Goal: Task Accomplishment & Management: Manage account settings

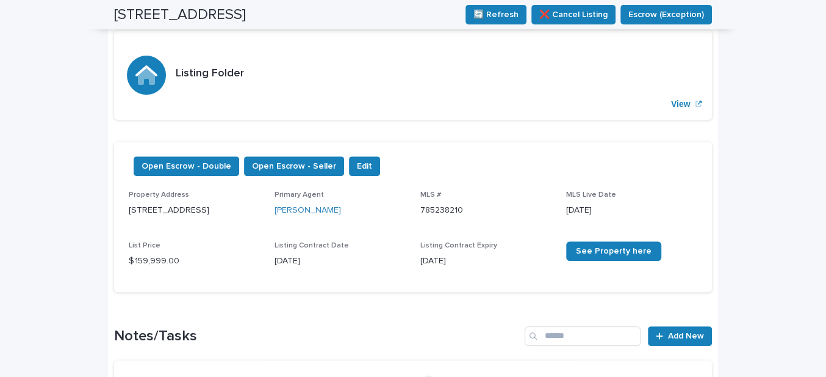
scroll to position [34, 0]
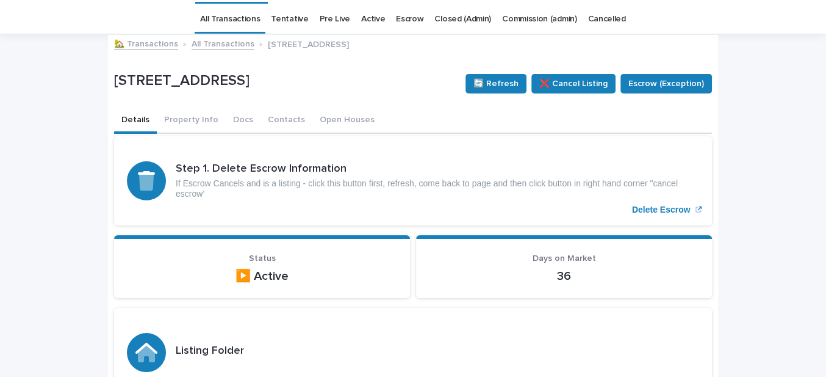
click at [137, 43] on link "🏡 Transactions" at bounding box center [146, 43] width 64 height 14
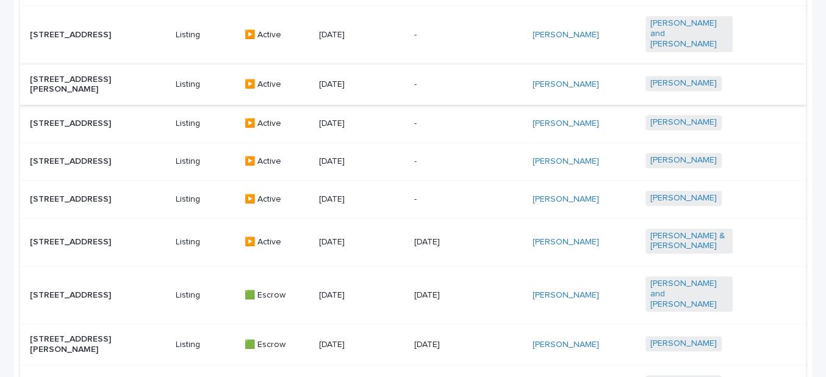
scroll to position [776, 0]
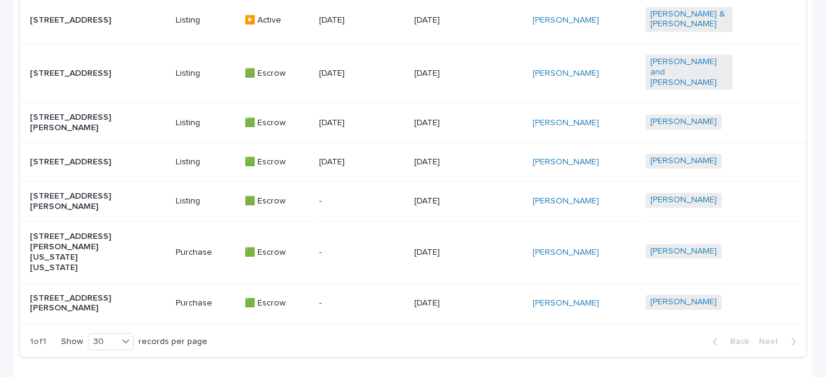
click at [77, 71] on p "[STREET_ADDRESS]" at bounding box center [73, 73] width 87 height 10
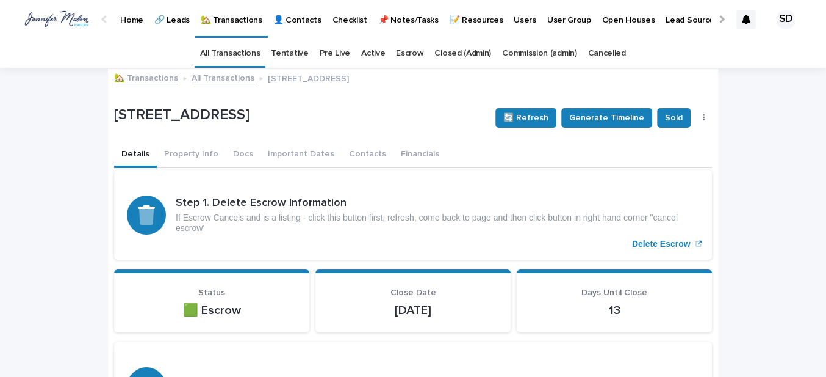
click at [137, 74] on link "🏡 Transactions" at bounding box center [146, 77] width 64 height 14
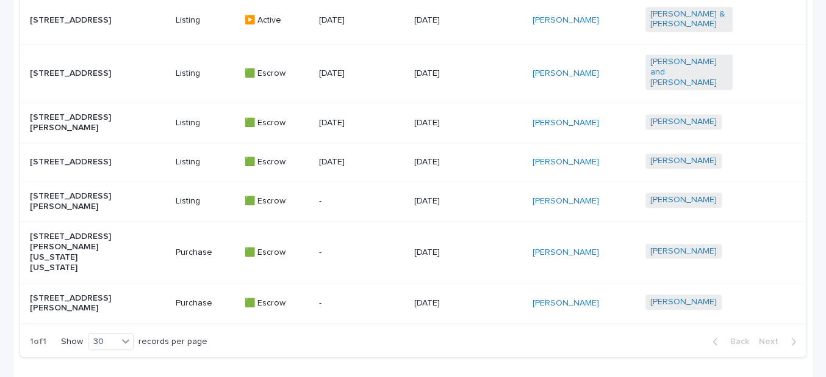
scroll to position [721, 0]
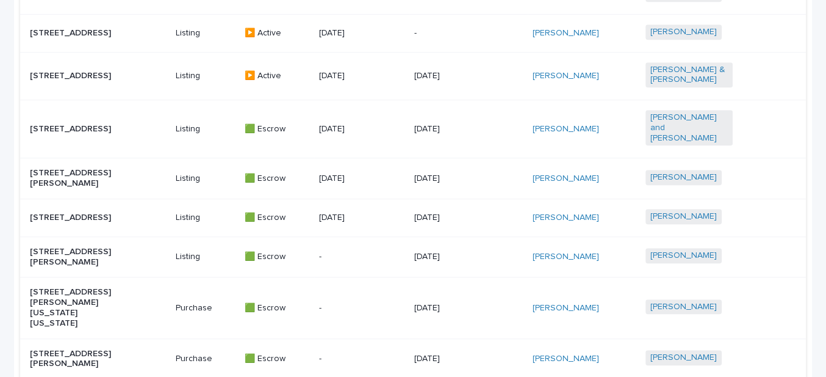
click at [83, 179] on p "[STREET_ADDRESS][PERSON_NAME]" at bounding box center [73, 178] width 87 height 21
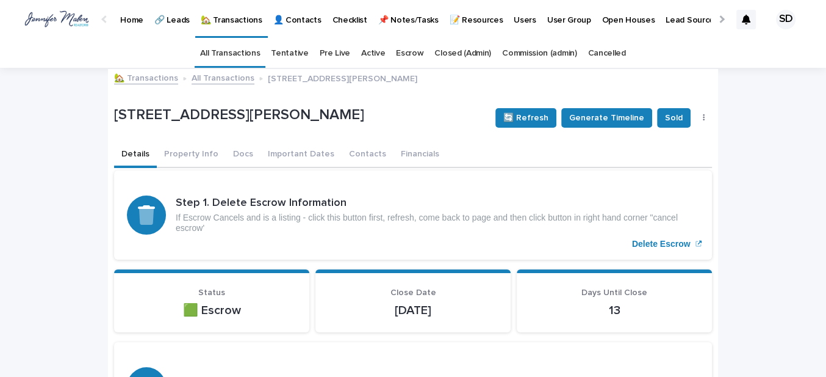
click at [135, 79] on link "🏡 Transactions" at bounding box center [146, 77] width 64 height 14
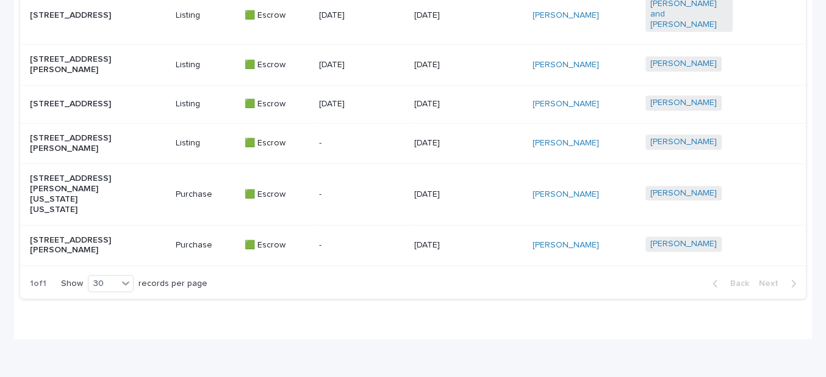
scroll to position [769, 0]
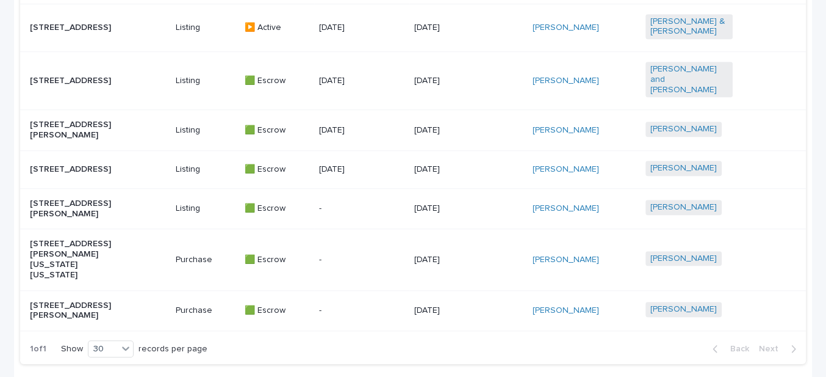
click at [59, 134] on p "[STREET_ADDRESS][PERSON_NAME]" at bounding box center [73, 130] width 87 height 21
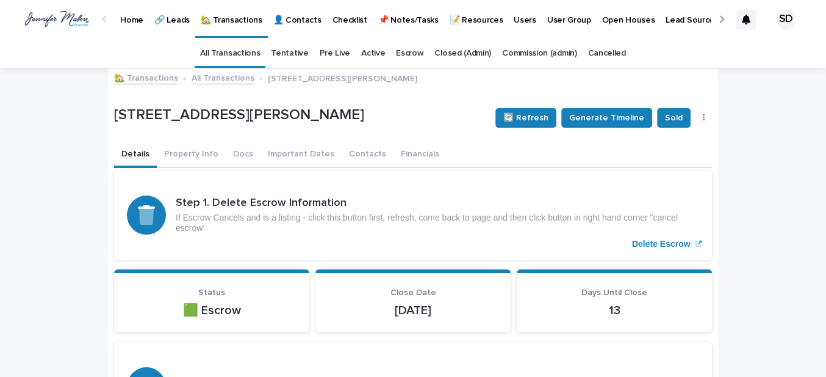
click at [145, 78] on link "🏡 Transactions" at bounding box center [146, 77] width 64 height 14
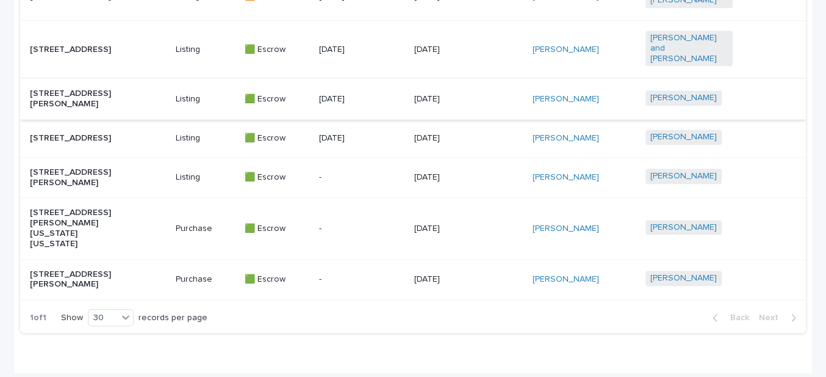
scroll to position [832, 0]
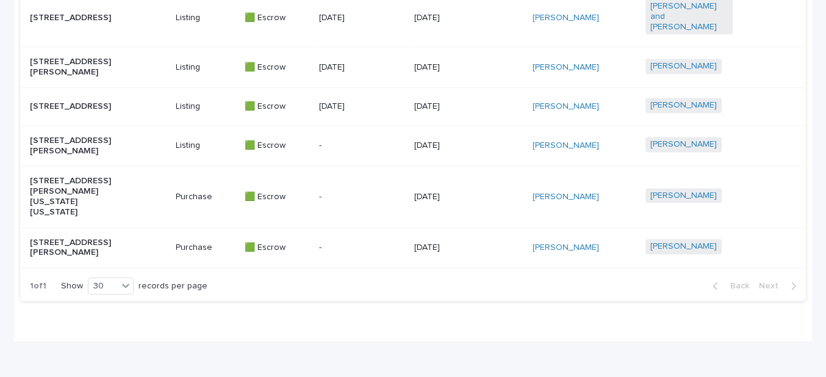
click at [94, 209] on p "[STREET_ADDRESS][PERSON_NAME][US_STATE][US_STATE]" at bounding box center [73, 196] width 87 height 41
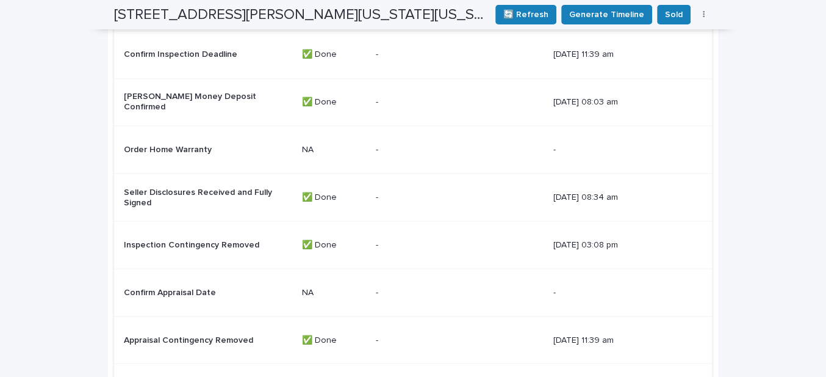
scroll to position [1951, 0]
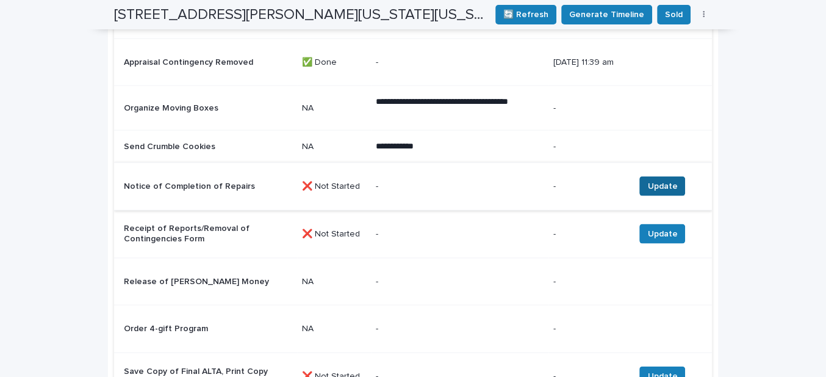
click at [661, 186] on span "Update" at bounding box center [663, 186] width 30 height 12
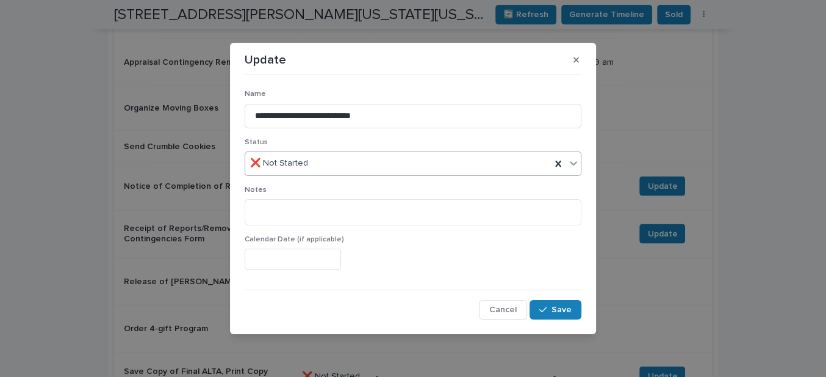
click at [347, 165] on div "❌ Not Started" at bounding box center [398, 163] width 306 height 20
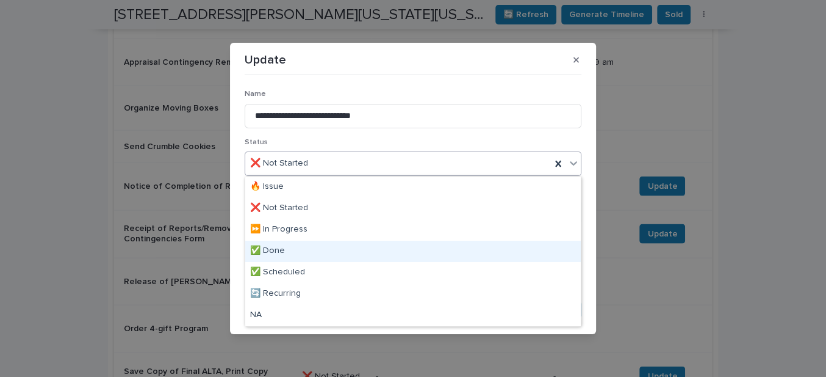
click at [287, 247] on div "✅ Done" at bounding box center [413, 250] width 336 height 21
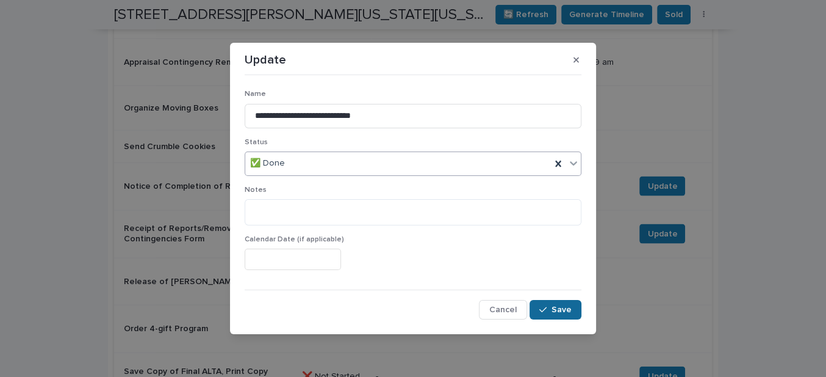
click at [568, 310] on span "Save" at bounding box center [562, 309] width 20 height 9
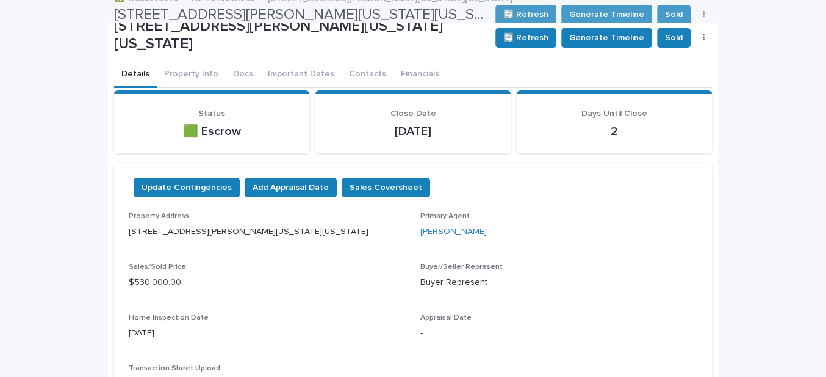
scroll to position [0, 0]
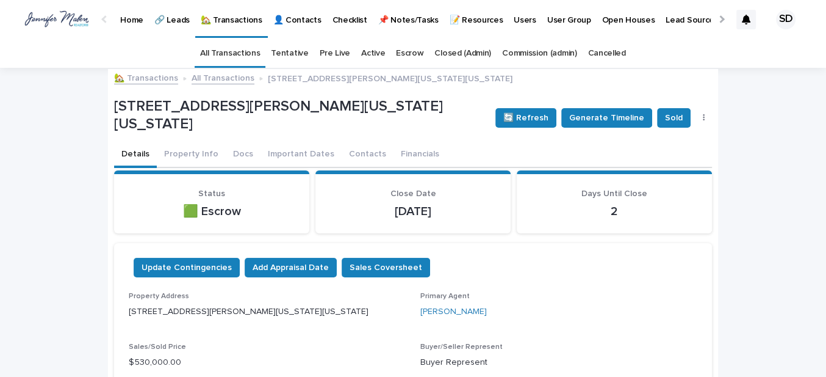
click at [150, 78] on link "🏡 Transactions" at bounding box center [146, 77] width 64 height 14
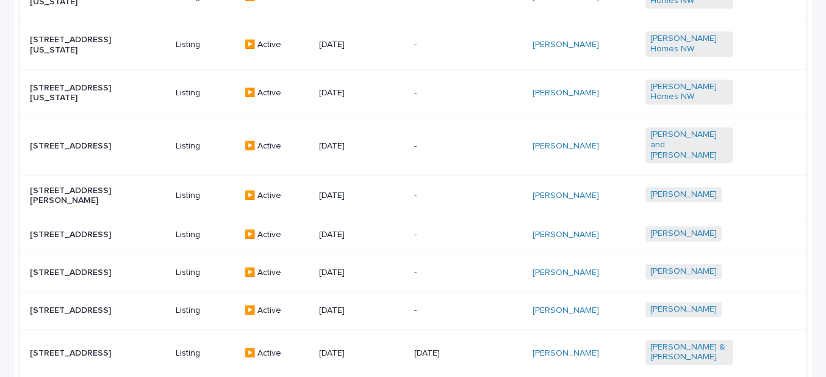
scroll to position [832, 0]
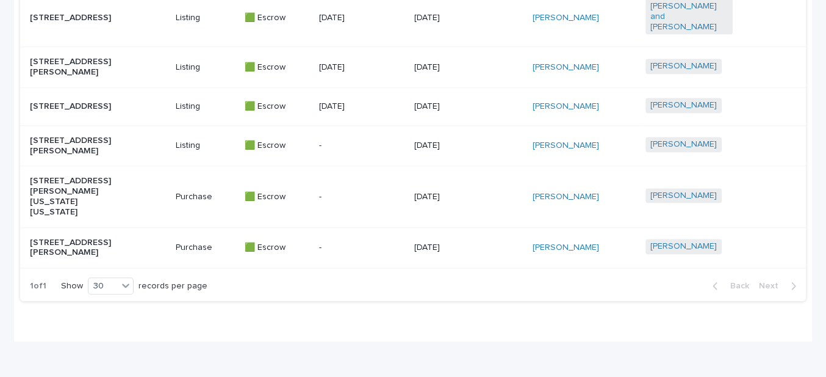
click at [78, 156] on p "[STREET_ADDRESS][PERSON_NAME]" at bounding box center [73, 145] width 87 height 21
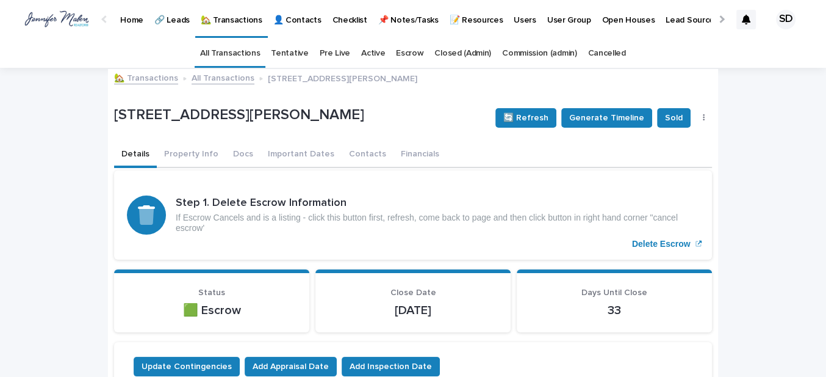
click at [135, 81] on link "🏡 Transactions" at bounding box center [146, 77] width 64 height 14
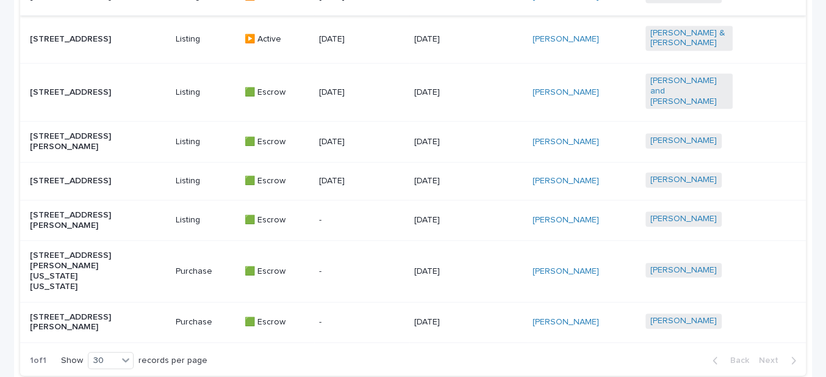
scroll to position [721, 0]
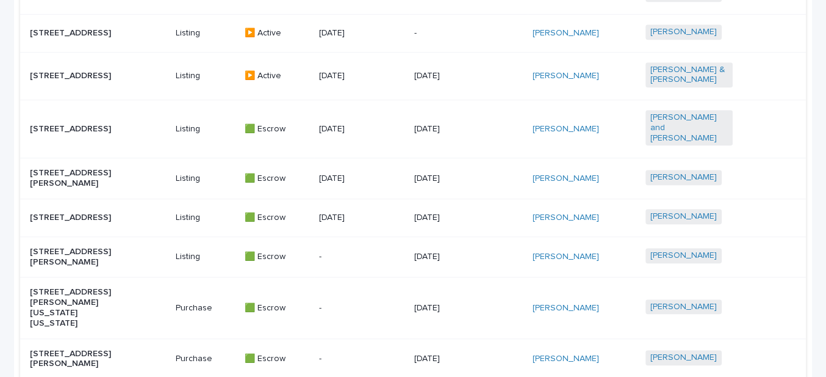
click at [71, 223] on p "[STREET_ADDRESS]" at bounding box center [73, 217] width 87 height 10
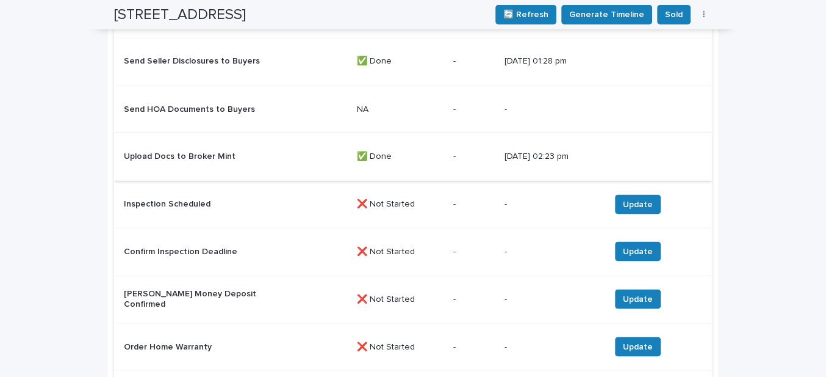
scroll to position [1664, 0]
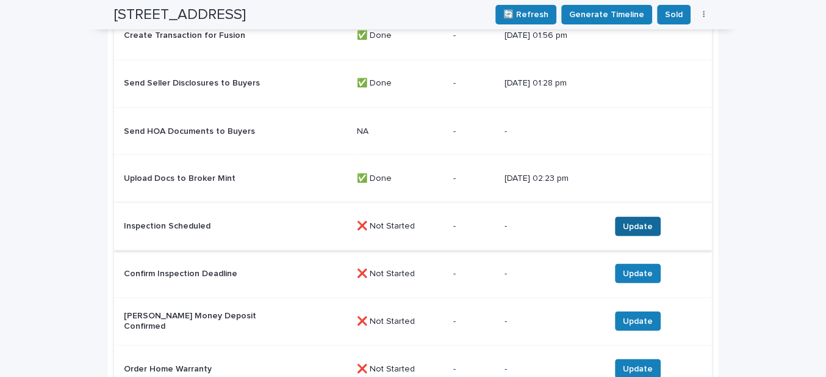
click at [629, 221] on span "Update" at bounding box center [638, 226] width 30 height 12
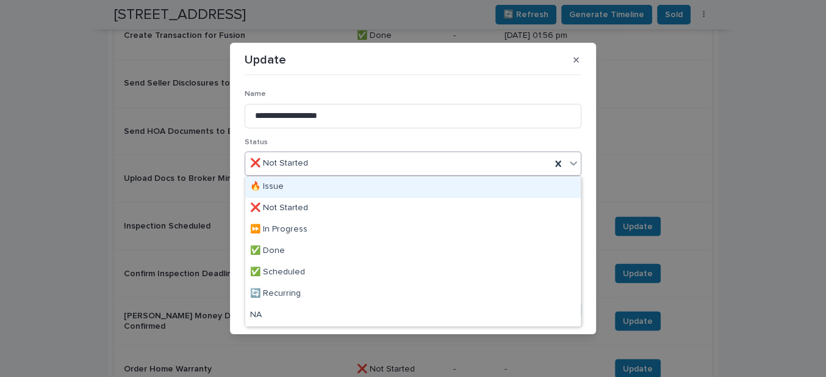
click at [335, 162] on div "❌ Not Started" at bounding box center [398, 163] width 306 height 20
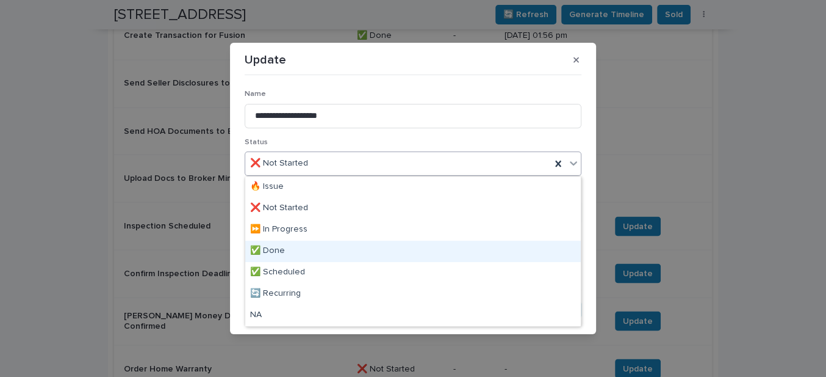
click at [286, 246] on div "✅ Done" at bounding box center [413, 250] width 336 height 21
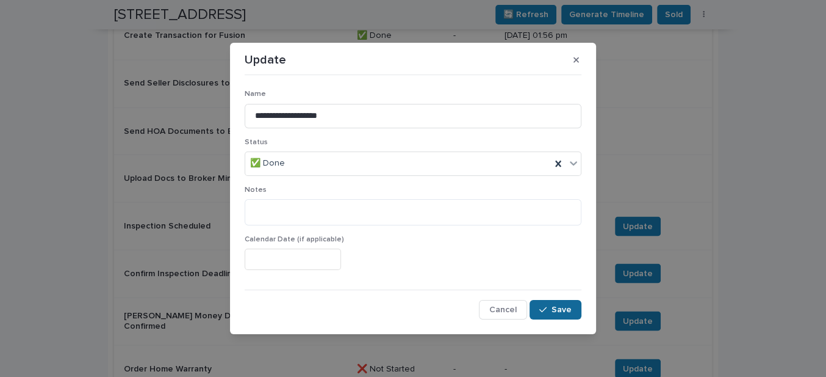
click at [563, 311] on span "Save" at bounding box center [562, 309] width 20 height 9
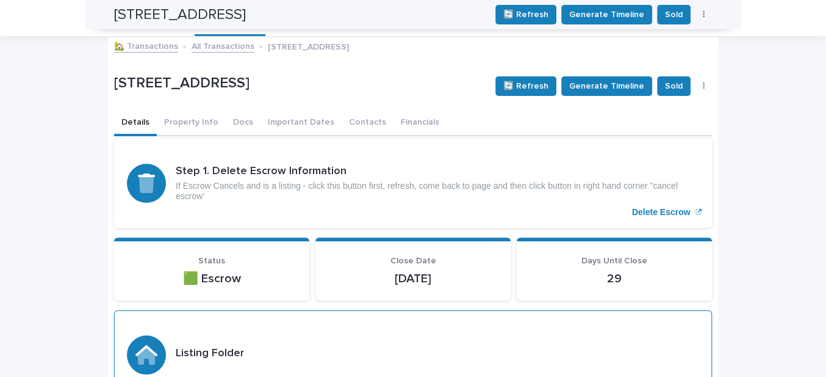
scroll to position [0, 0]
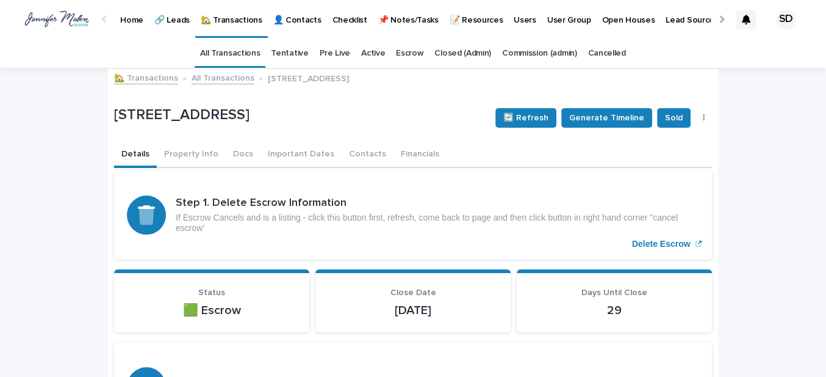
click at [148, 80] on link "🏡 Transactions" at bounding box center [146, 77] width 64 height 14
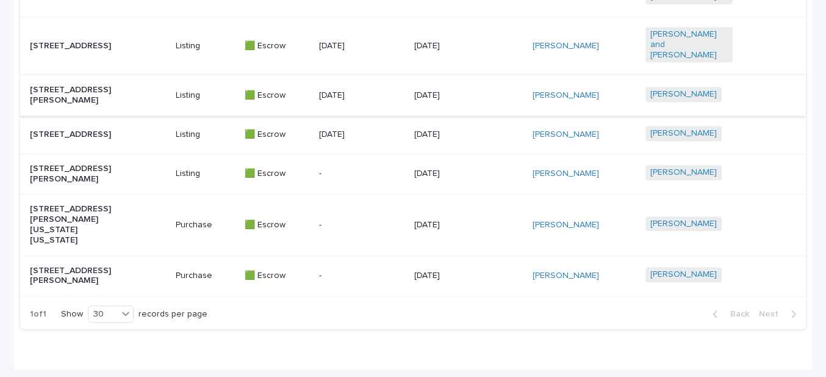
scroll to position [880, 0]
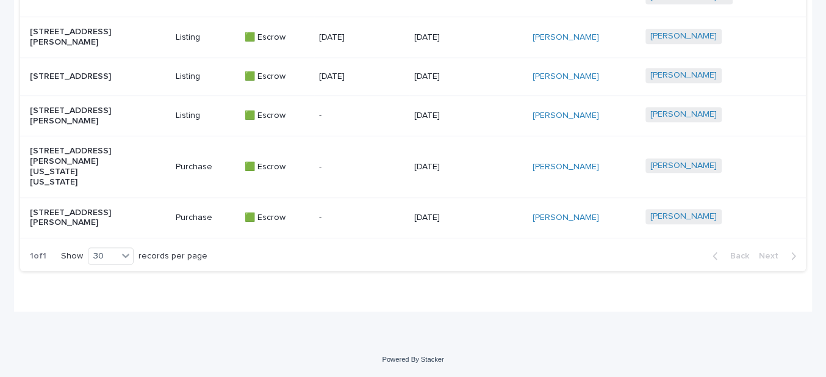
click at [81, 208] on p "[STREET_ADDRESS][PERSON_NAME]" at bounding box center [73, 218] width 87 height 21
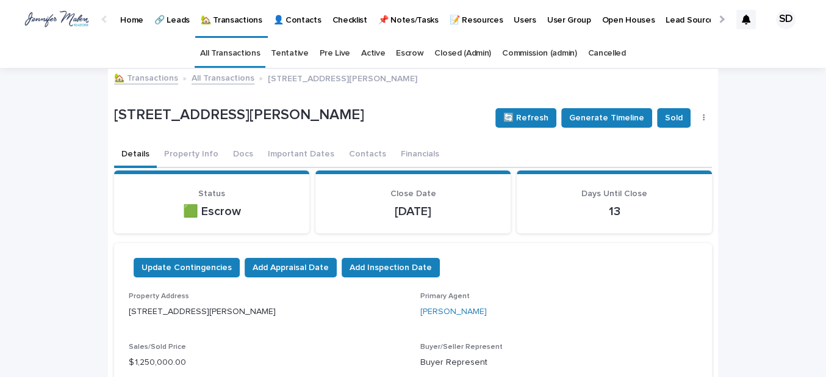
click at [160, 78] on link "🏡 Transactions" at bounding box center [146, 77] width 64 height 14
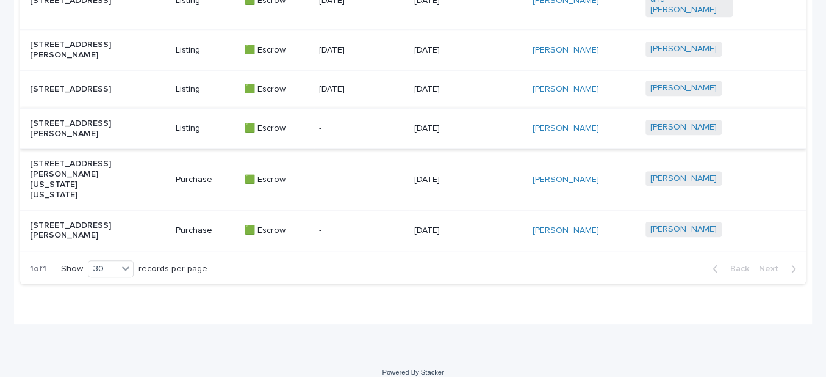
scroll to position [824, 0]
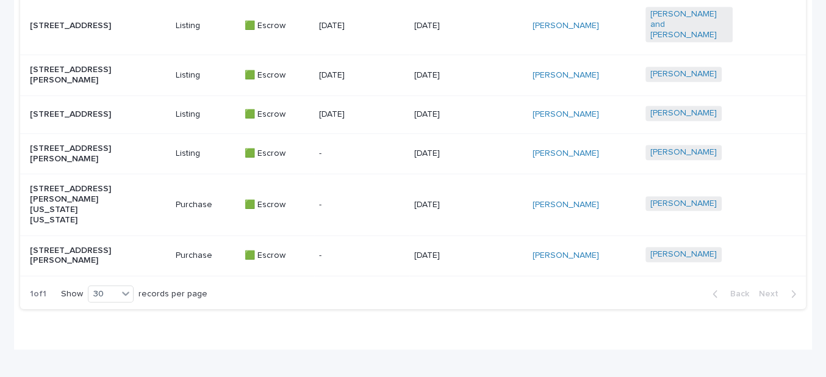
click at [76, 265] on p "[STREET_ADDRESS][PERSON_NAME]" at bounding box center [73, 255] width 87 height 21
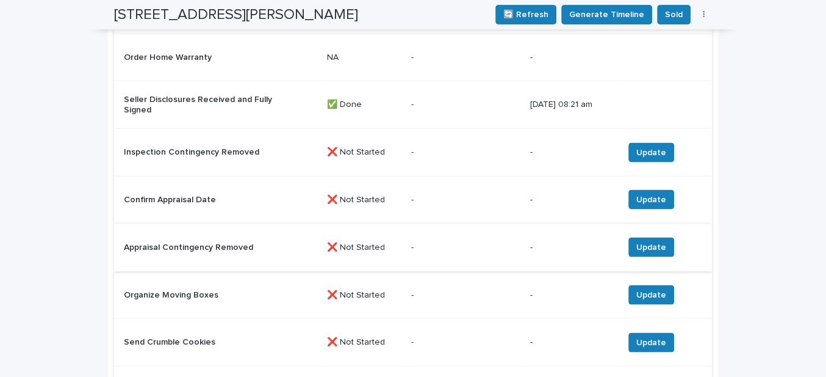
scroll to position [1925, 0]
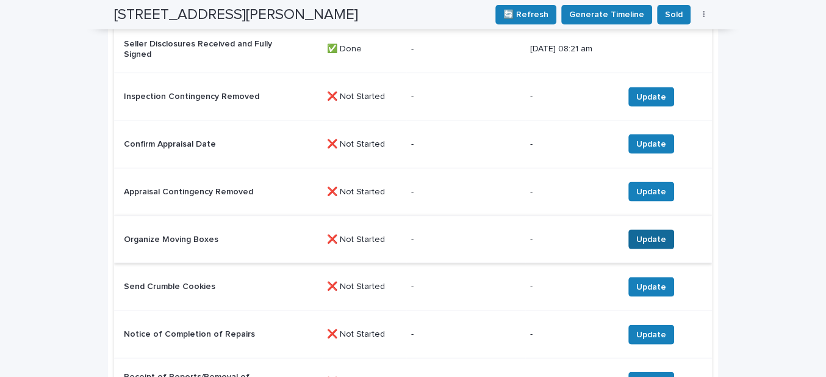
click at [647, 235] on span "Update" at bounding box center [652, 239] width 30 height 12
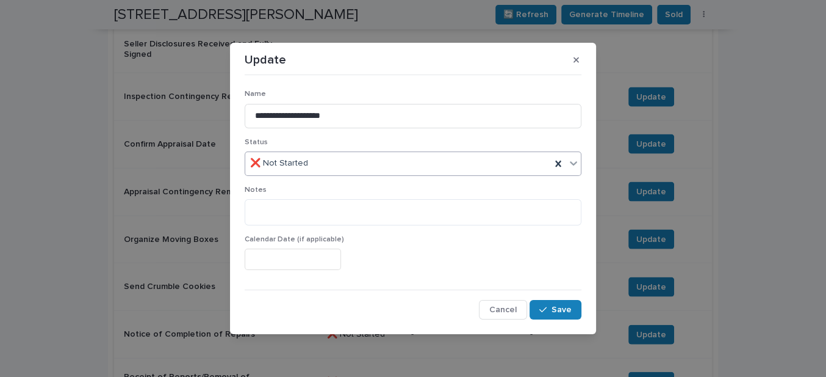
click at [307, 166] on div "❌ Not Started" at bounding box center [398, 163] width 306 height 20
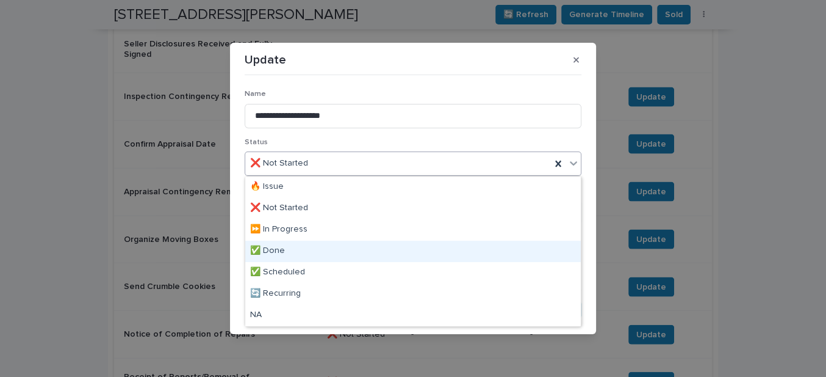
click at [291, 247] on div "✅ Done" at bounding box center [413, 250] width 336 height 21
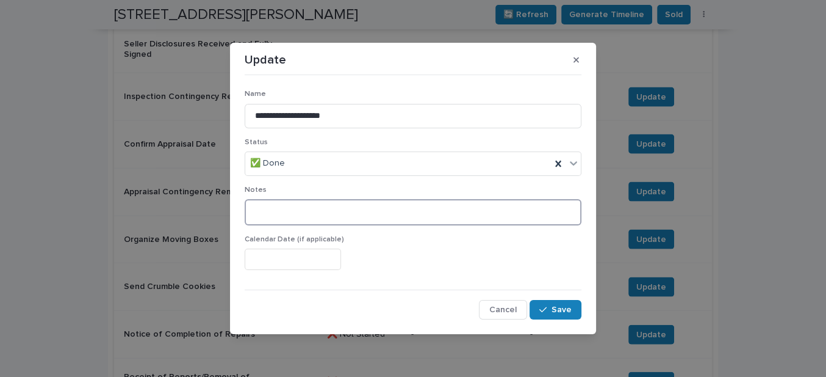
click at [272, 212] on textarea at bounding box center [413, 212] width 337 height 26
type textarea "******"
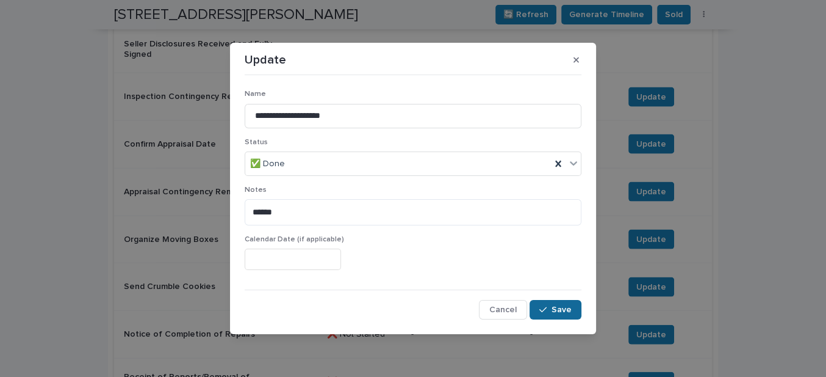
click at [559, 305] on span "Save" at bounding box center [562, 309] width 20 height 9
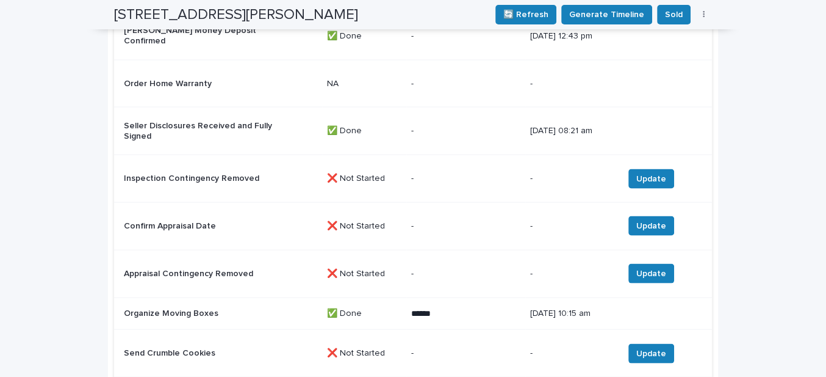
scroll to position [1870, 0]
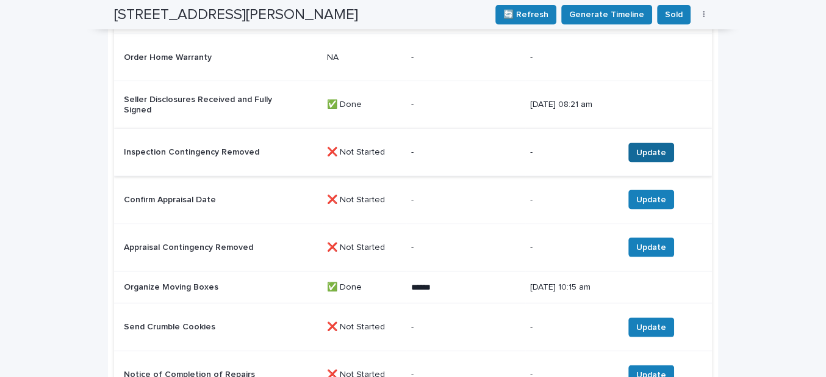
click at [648, 148] on span "Update" at bounding box center [652, 152] width 30 height 12
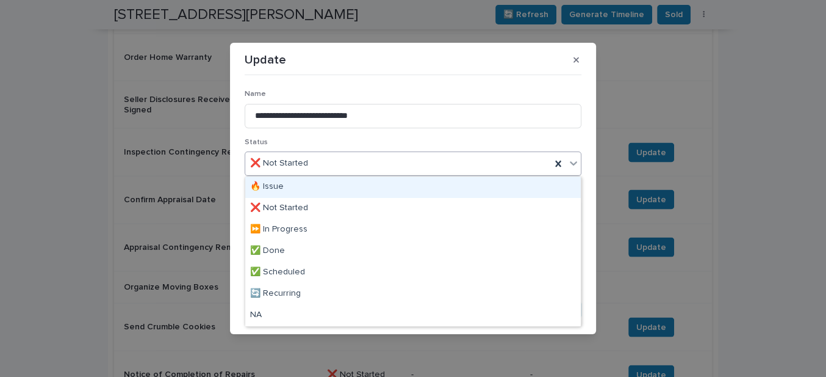
click at [385, 165] on div "❌ Not Started" at bounding box center [398, 163] width 306 height 20
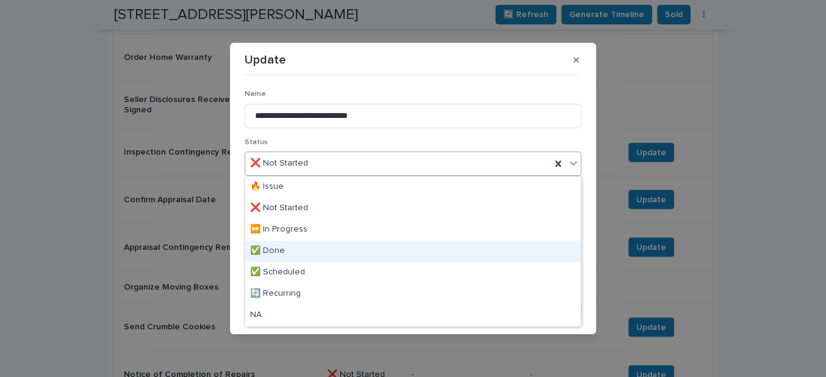
click at [319, 248] on div "✅ Done" at bounding box center [413, 250] width 336 height 21
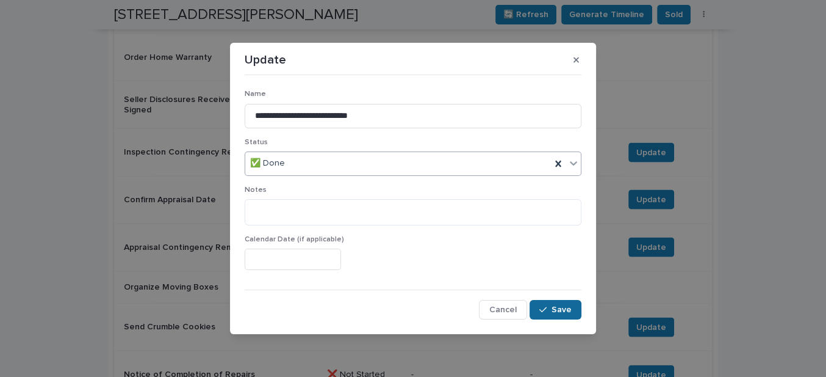
click at [549, 306] on div "button" at bounding box center [546, 309] width 12 height 9
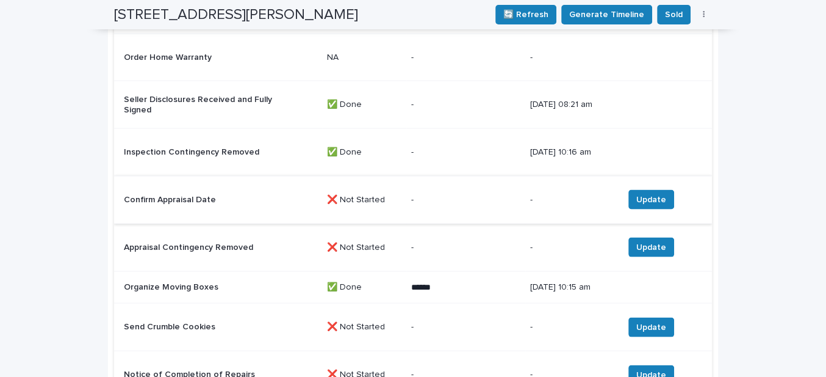
scroll to position [1925, 0]
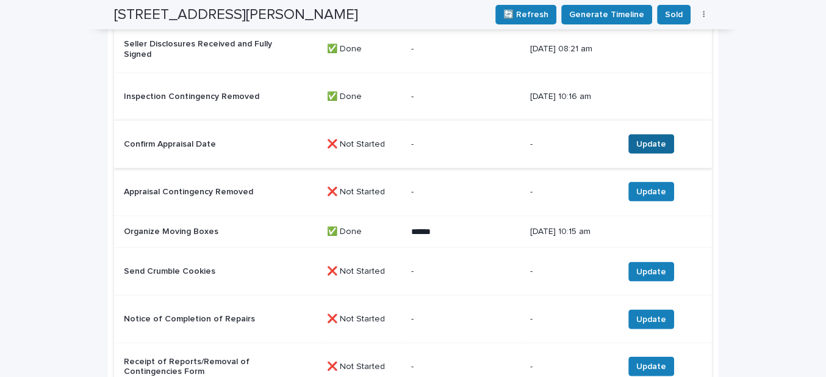
click at [637, 140] on span "Update" at bounding box center [652, 144] width 30 height 12
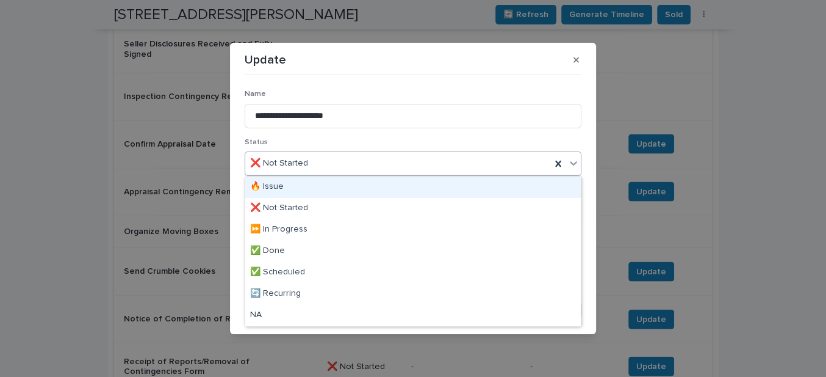
drag, startPoint x: 355, startPoint y: 163, endPoint x: 356, endPoint y: 189, distance: 25.6
click at [355, 164] on div "❌ Not Started" at bounding box center [398, 163] width 306 height 20
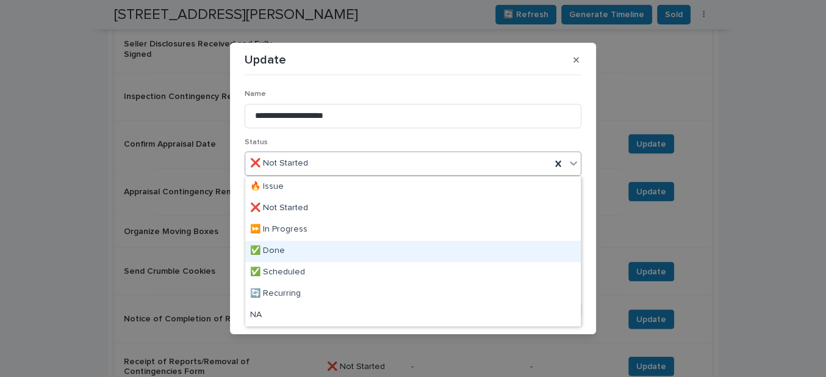
drag, startPoint x: 334, startPoint y: 247, endPoint x: 587, endPoint y: 292, distance: 256.1
click at [339, 247] on div "✅ Done" at bounding box center [413, 250] width 336 height 21
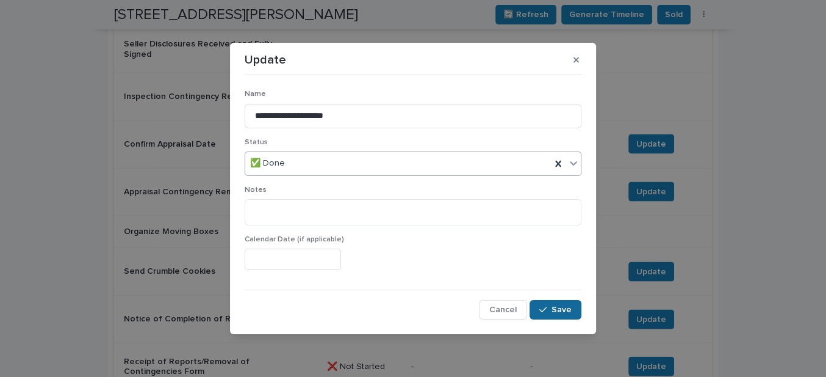
click at [567, 308] on span "Save" at bounding box center [562, 309] width 20 height 9
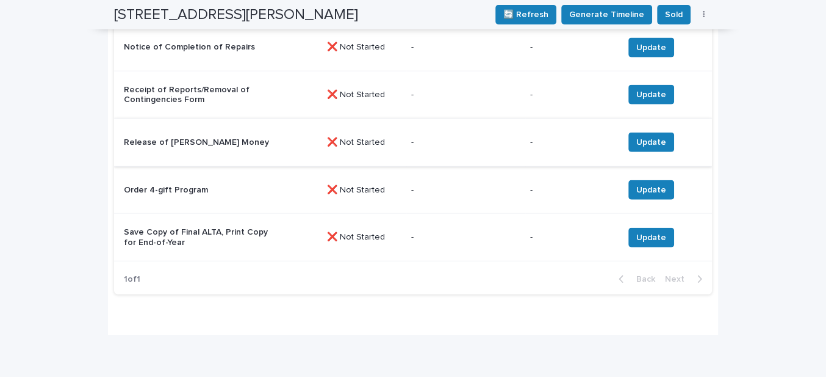
scroll to position [2202, 0]
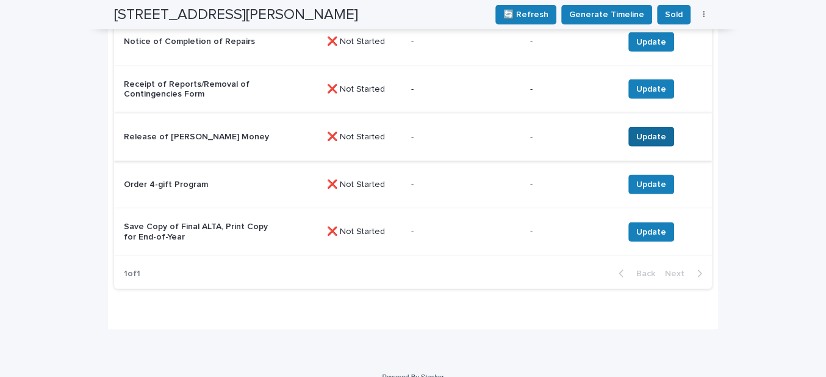
click at [629, 135] on button "Update" at bounding box center [652, 137] width 46 height 20
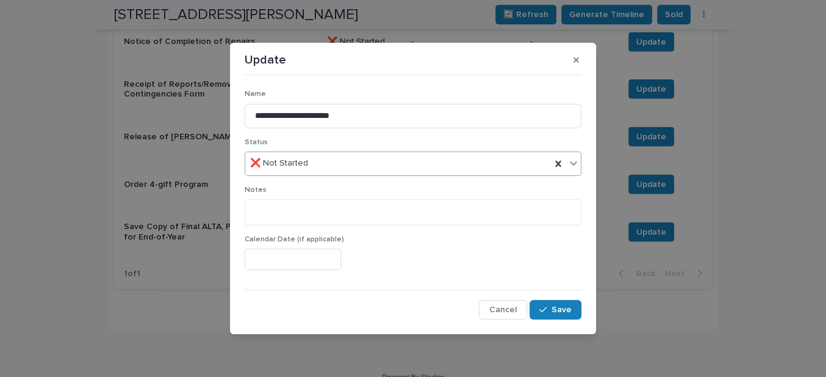
drag, startPoint x: 324, startPoint y: 162, endPoint x: 319, endPoint y: 166, distance: 6.6
click at [323, 162] on div "❌ Not Started" at bounding box center [398, 163] width 306 height 20
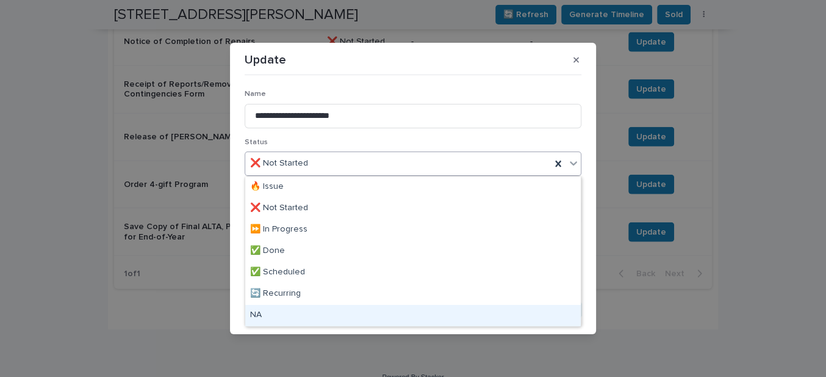
drag, startPoint x: 278, startPoint y: 279, endPoint x: 482, endPoint y: 298, distance: 204.7
click at [278, 310] on div "NA" at bounding box center [413, 315] width 336 height 21
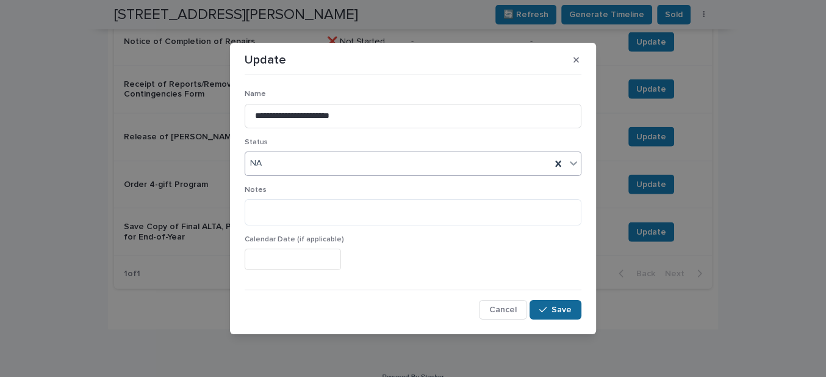
click at [556, 306] on span "Save" at bounding box center [562, 309] width 20 height 9
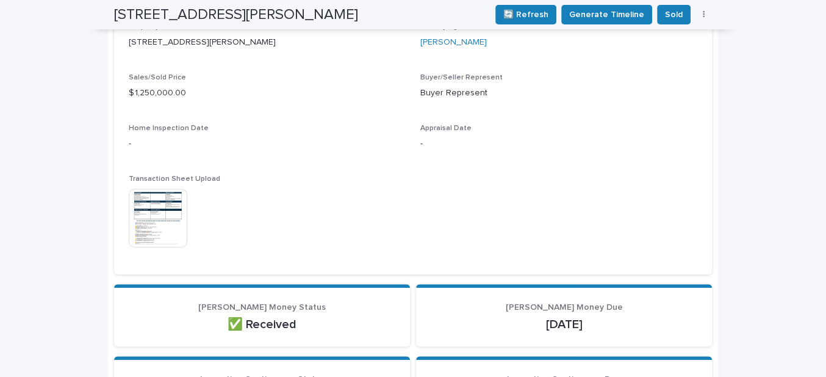
scroll to position [0, 0]
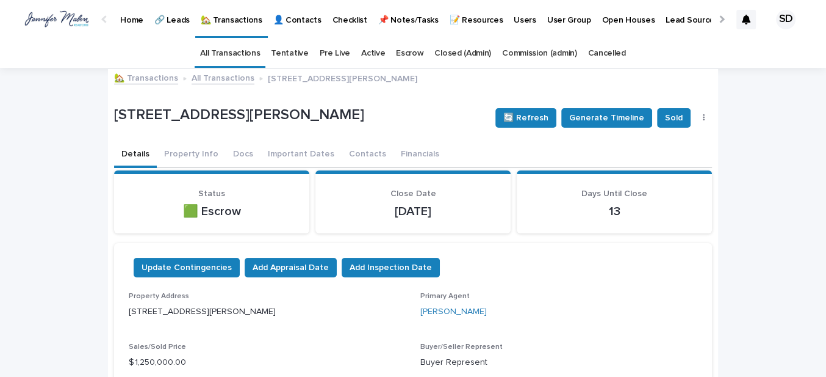
click at [142, 74] on link "🏡 Transactions" at bounding box center [146, 77] width 64 height 14
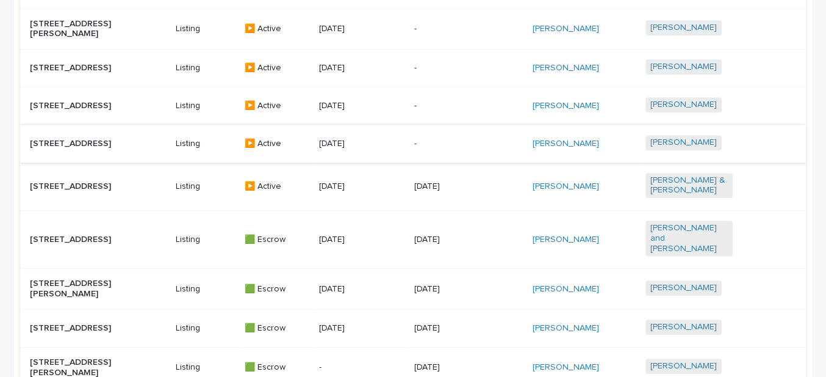
scroll to position [880, 0]
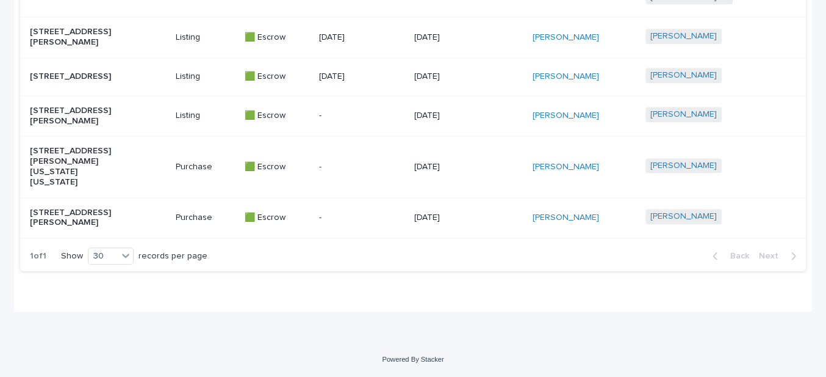
click at [80, 165] on p "[STREET_ADDRESS][PERSON_NAME][US_STATE][US_STATE]" at bounding box center [73, 166] width 87 height 41
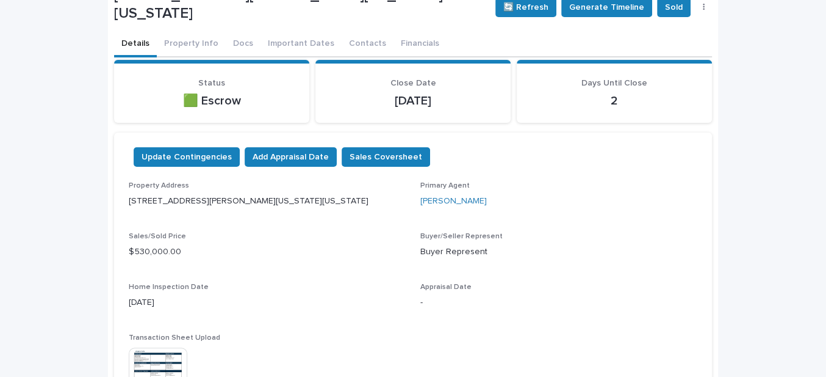
scroll to position [55, 0]
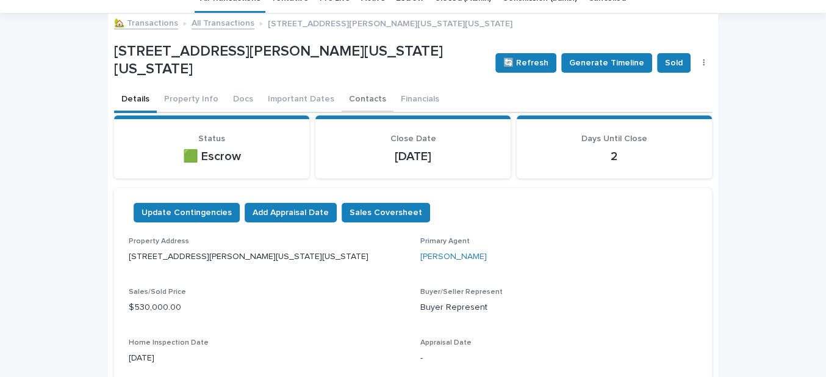
click at [354, 100] on button "Contacts" at bounding box center [368, 100] width 52 height 26
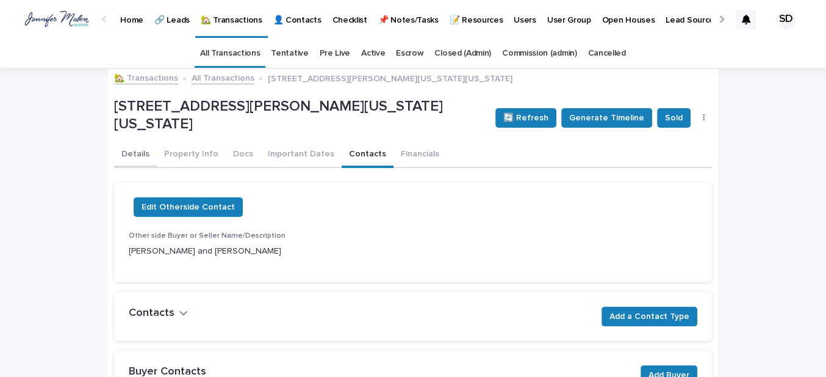
click at [118, 151] on button "Details" at bounding box center [135, 155] width 43 height 26
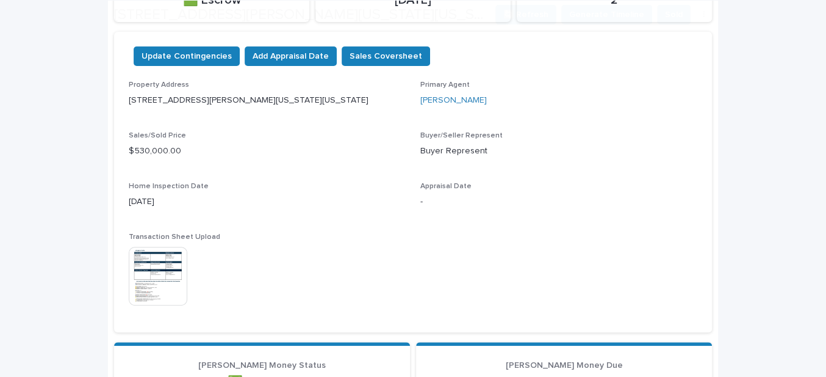
scroll to position [222, 0]
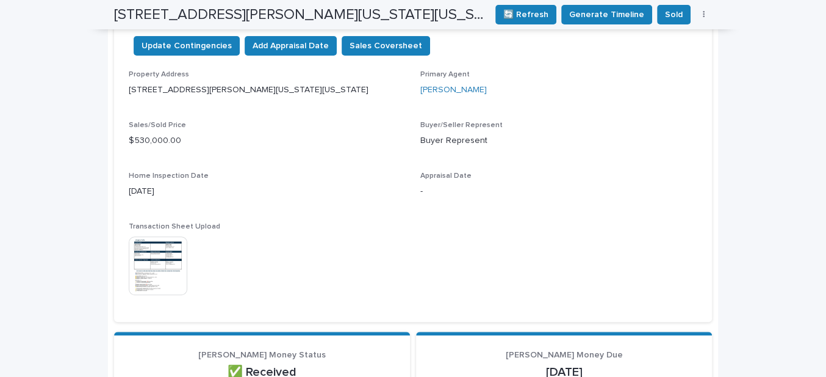
click at [148, 253] on img at bounding box center [158, 265] width 59 height 59
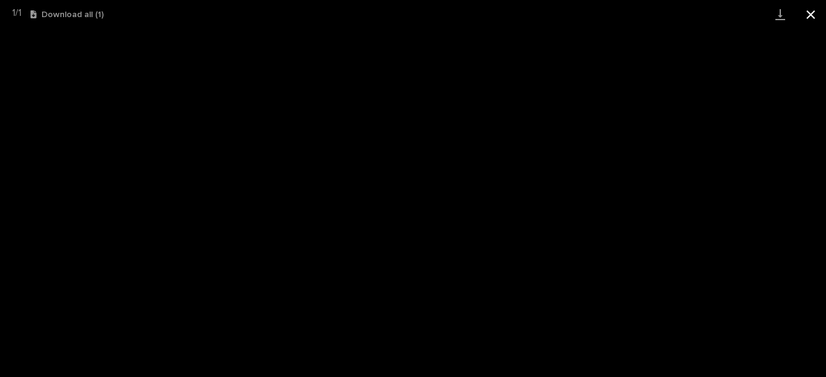
click at [806, 13] on button "Close gallery" at bounding box center [811, 14] width 31 height 29
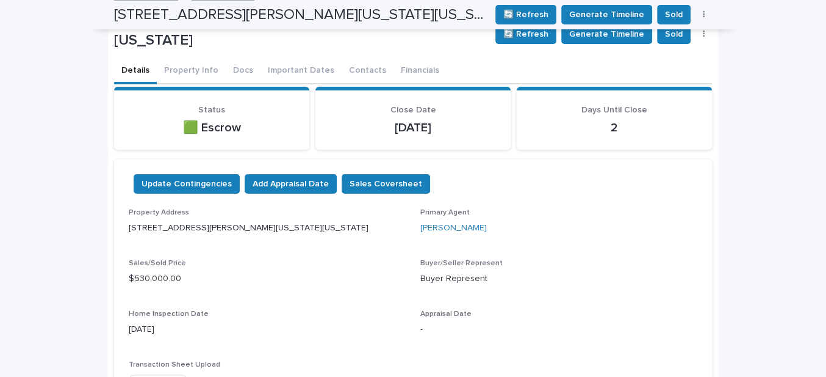
scroll to position [0, 0]
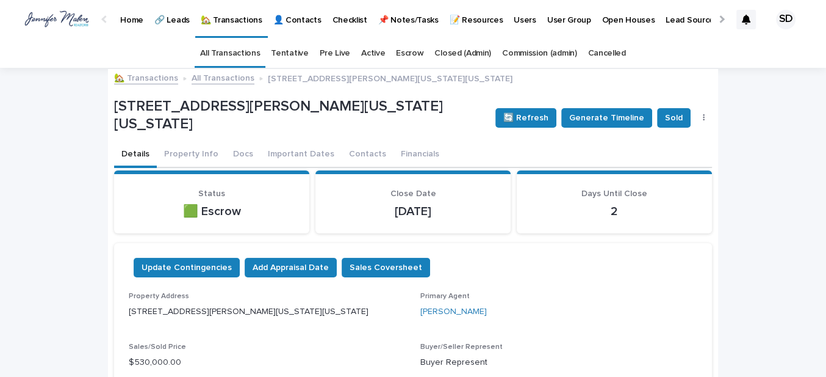
click at [138, 74] on link "🏡 Transactions" at bounding box center [146, 77] width 64 height 14
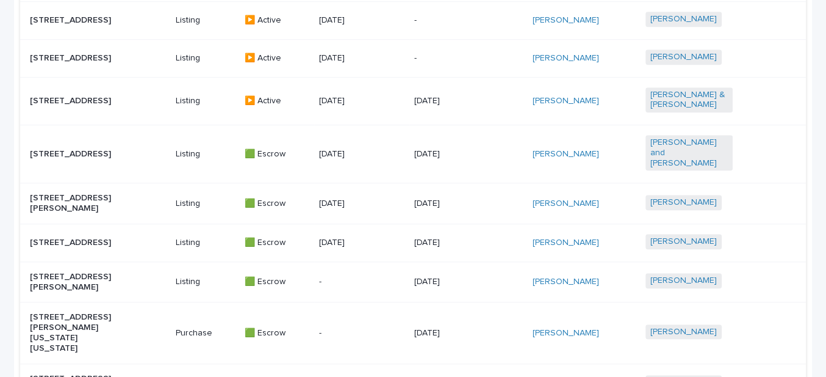
scroll to position [721, 0]
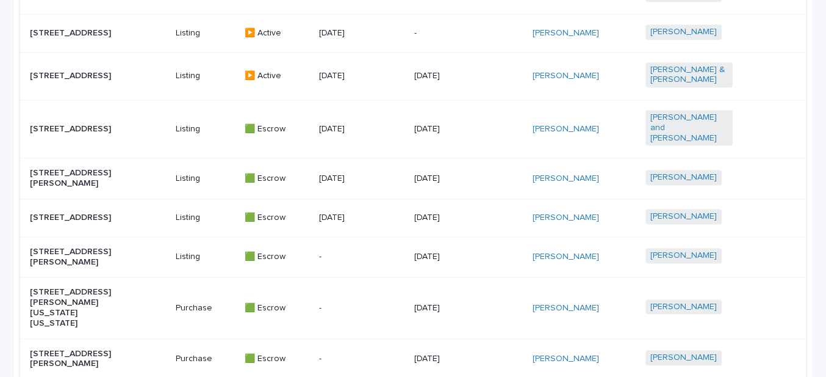
click at [79, 79] on p "[STREET_ADDRESS]" at bounding box center [73, 76] width 87 height 10
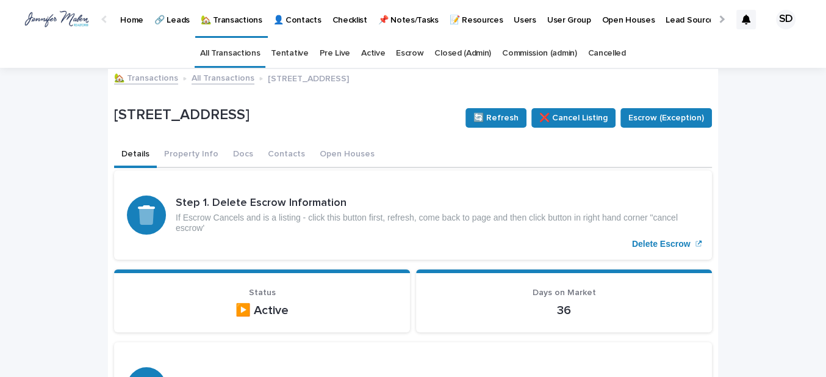
click at [591, 54] on link "Cancelled" at bounding box center [607, 53] width 38 height 29
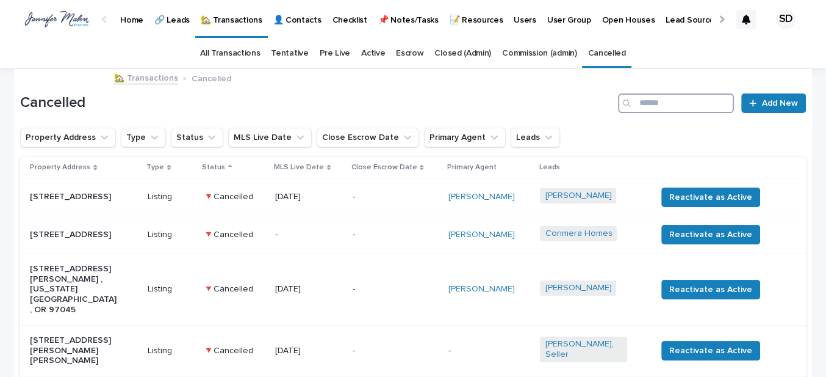
click at [648, 106] on input "Search" at bounding box center [676, 103] width 116 height 20
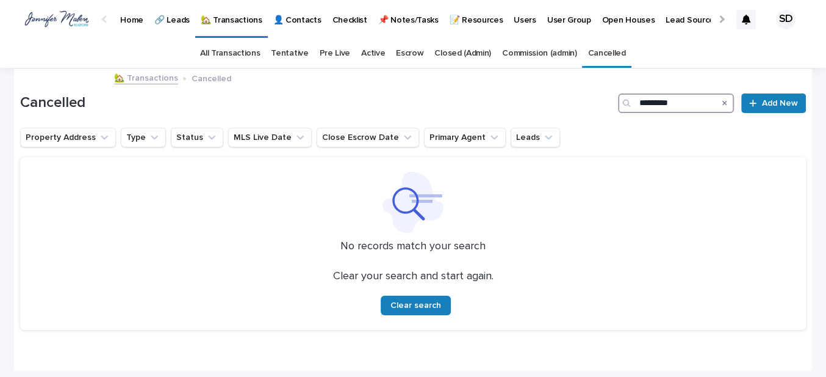
type input "*********"
click at [225, 55] on link "All Transactions" at bounding box center [230, 53] width 60 height 29
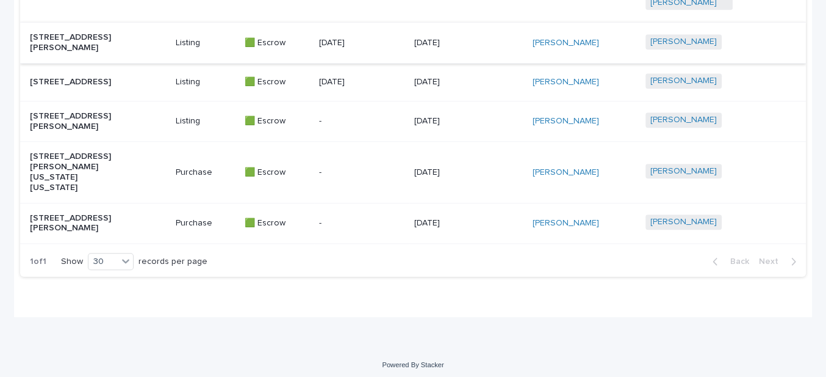
scroll to position [880, 0]
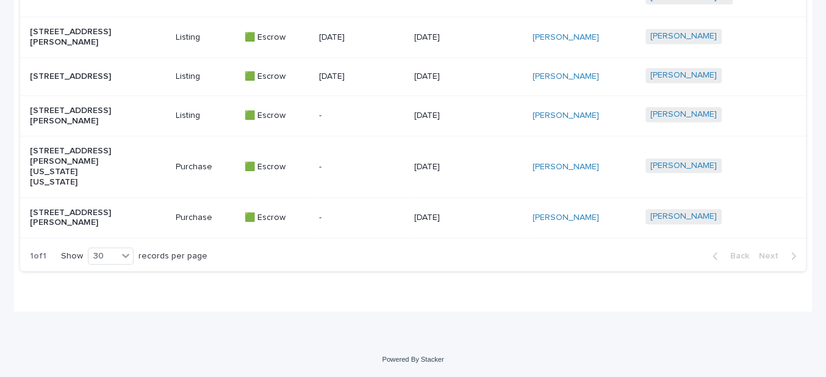
click at [47, 208] on p "[STREET_ADDRESS][PERSON_NAME]" at bounding box center [73, 218] width 87 height 21
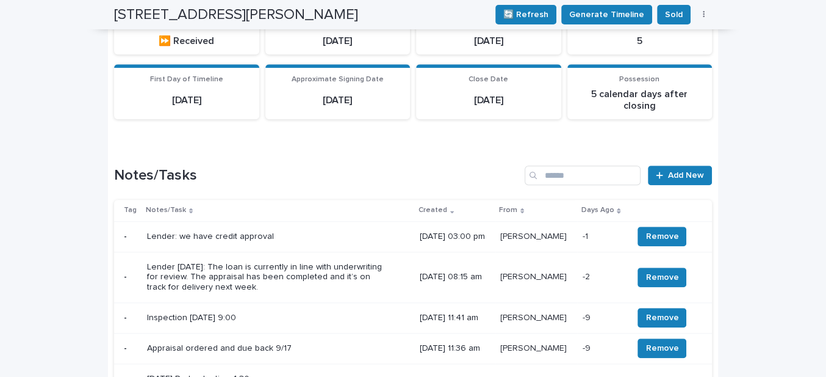
scroll to position [665, 0]
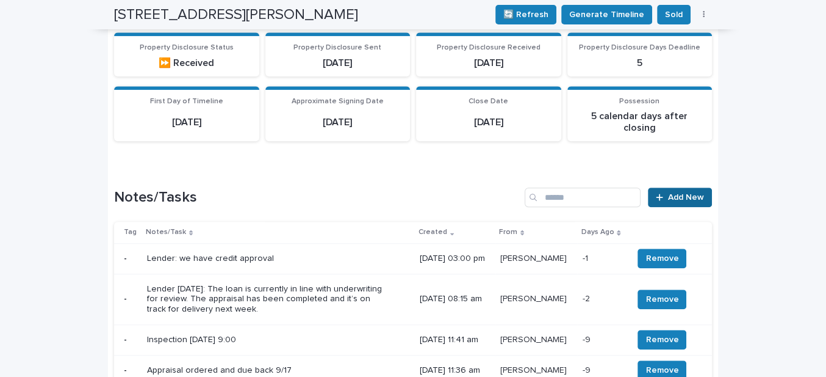
click at [668, 193] on span "Add New" at bounding box center [686, 197] width 36 height 9
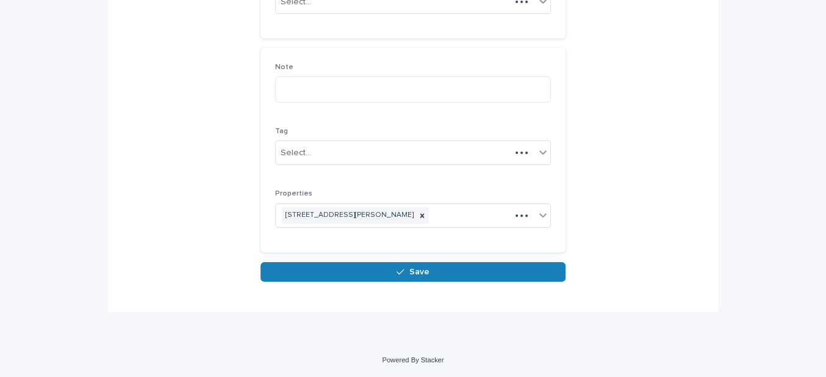
scroll to position [175, 0]
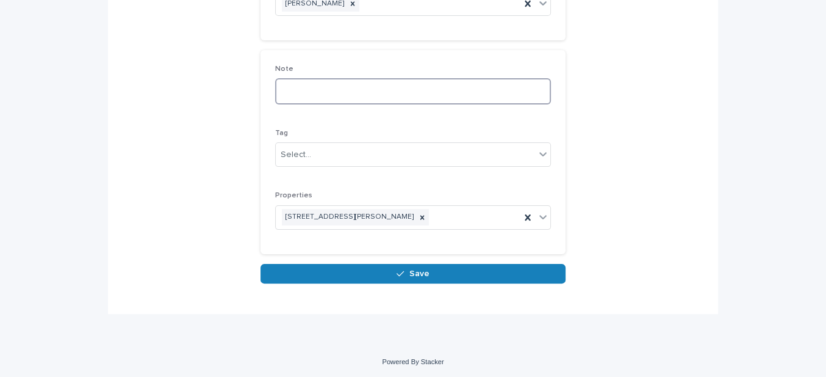
click at [280, 92] on textarea at bounding box center [413, 91] width 276 height 26
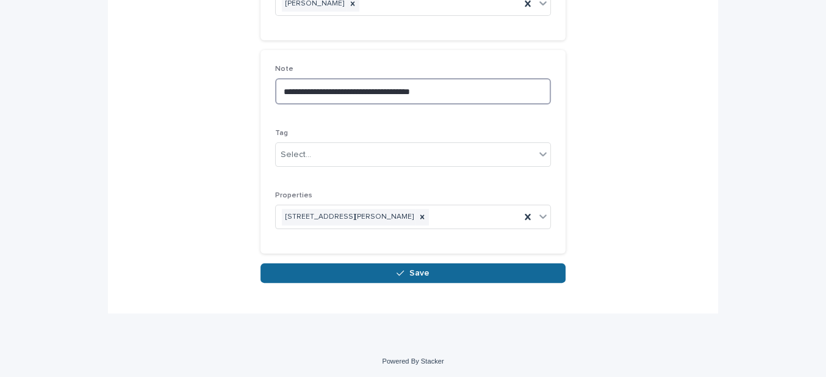
type textarea "**********"
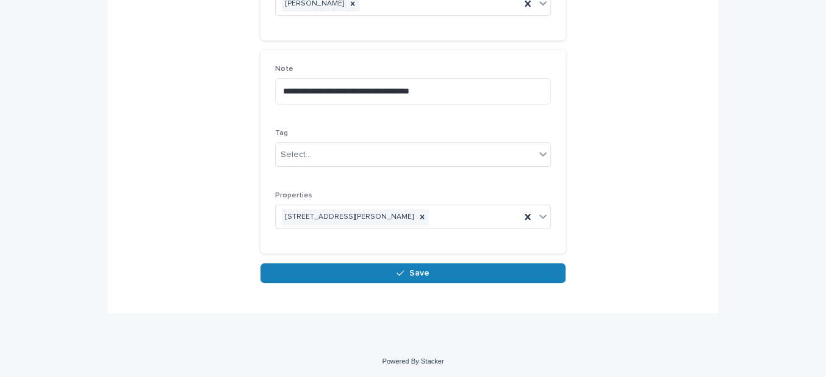
click at [405, 270] on button "Save" at bounding box center [413, 273] width 305 height 20
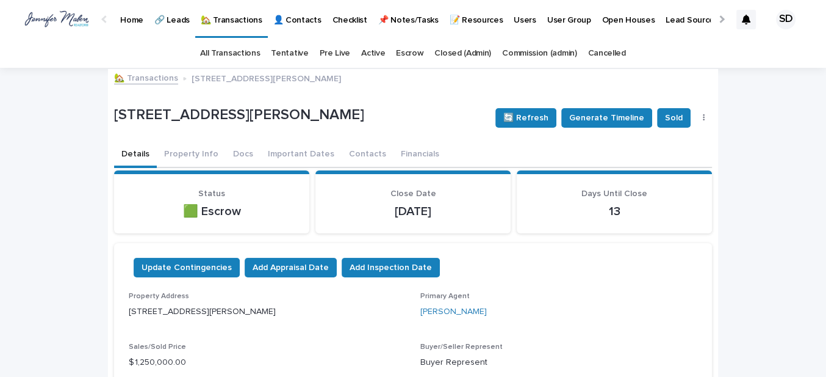
click at [153, 82] on link "🏡 Transactions" at bounding box center [146, 77] width 64 height 14
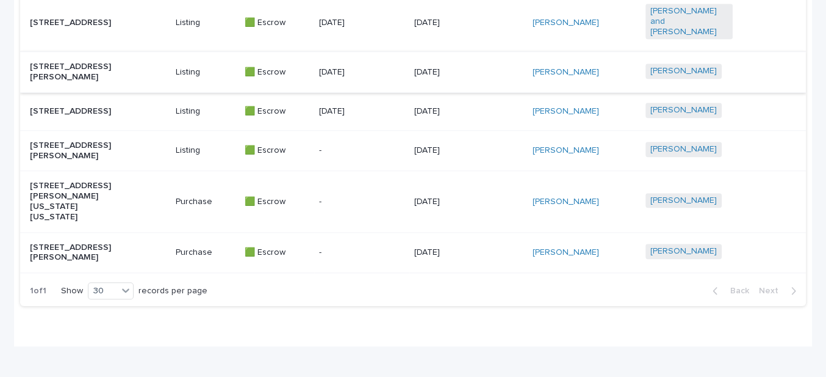
scroll to position [769, 0]
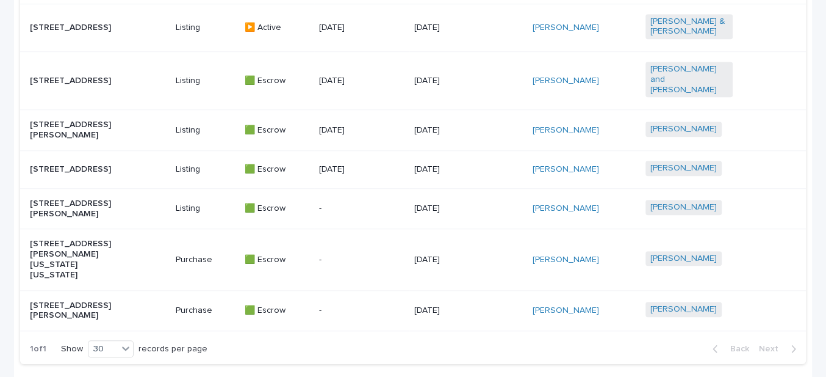
click at [62, 81] on p "[STREET_ADDRESS]" at bounding box center [73, 81] width 87 height 10
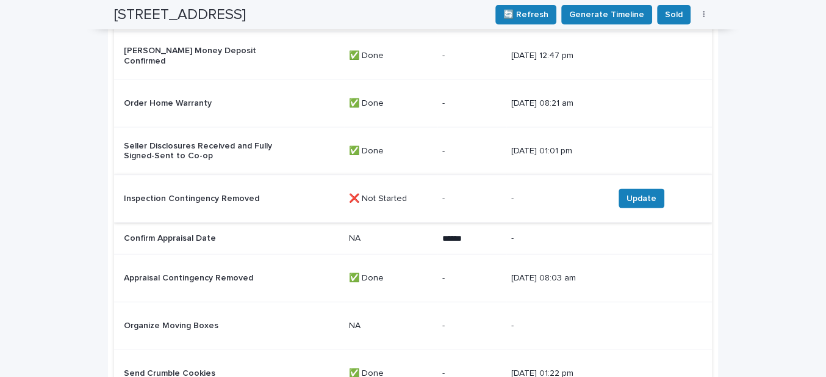
scroll to position [2061, 0]
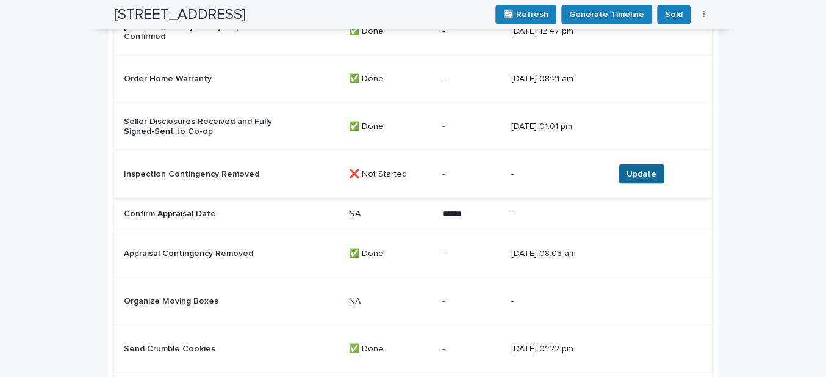
click at [646, 168] on span "Update" at bounding box center [642, 174] width 30 height 12
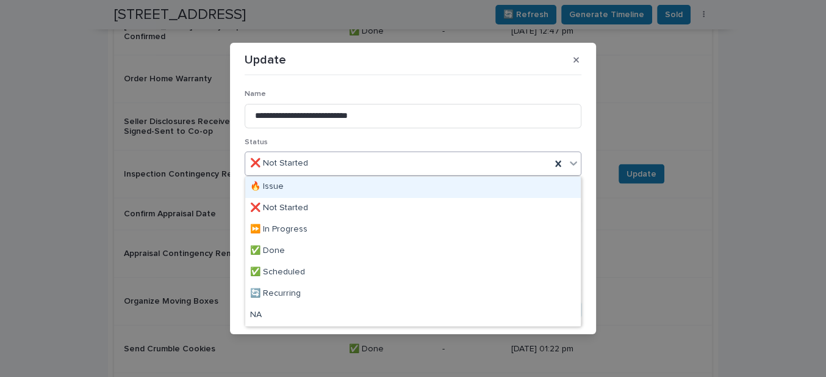
click at [338, 165] on div "❌ Not Started" at bounding box center [398, 163] width 306 height 20
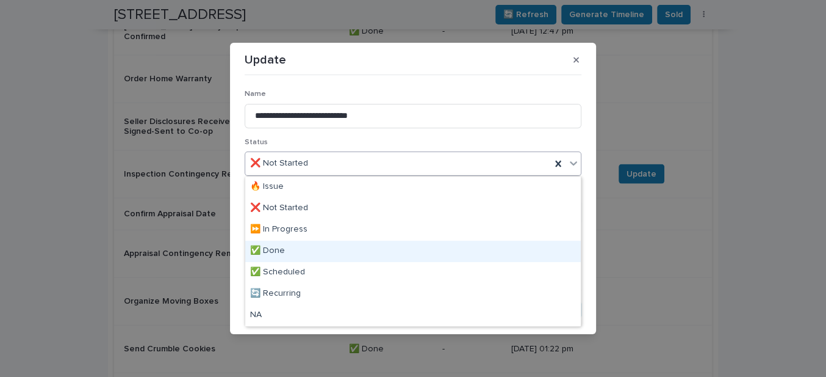
click at [287, 248] on div "✅ Done" at bounding box center [413, 250] width 336 height 21
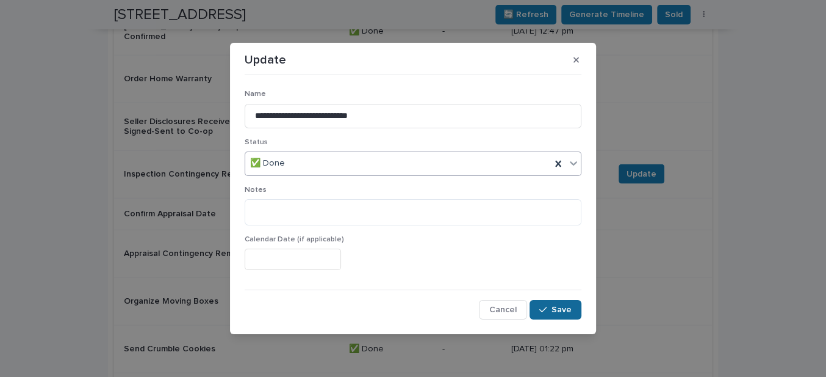
click at [551, 307] on div "button" at bounding box center [546, 309] width 12 height 9
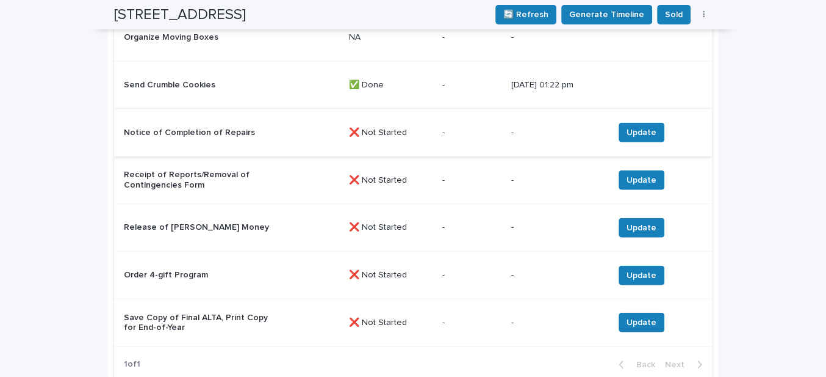
scroll to position [2394, 0]
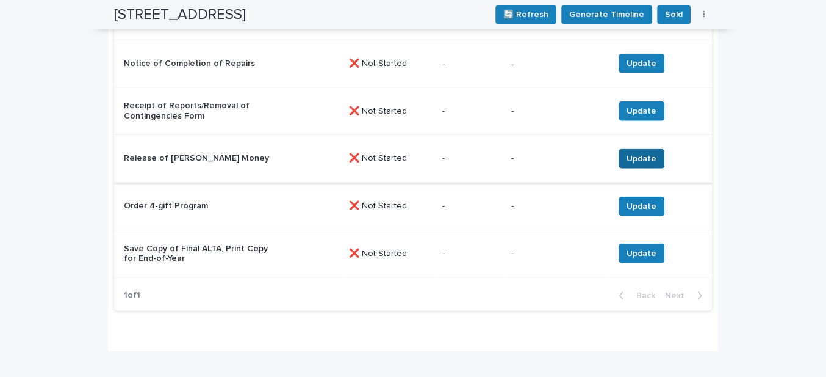
click at [641, 154] on span "Update" at bounding box center [642, 159] width 30 height 12
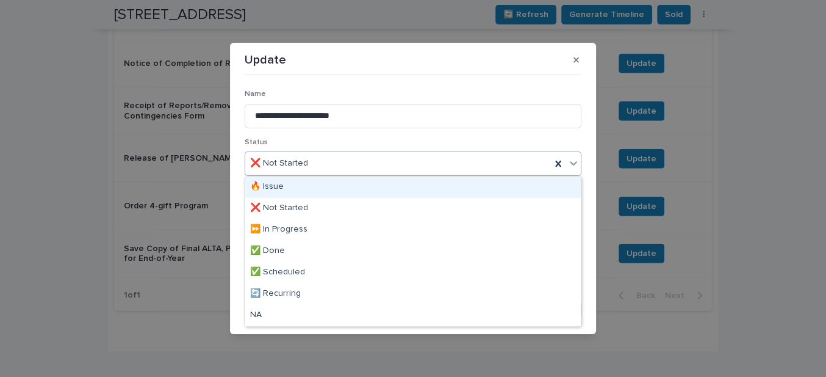
click at [306, 166] on div "❌ Not Started" at bounding box center [398, 163] width 306 height 20
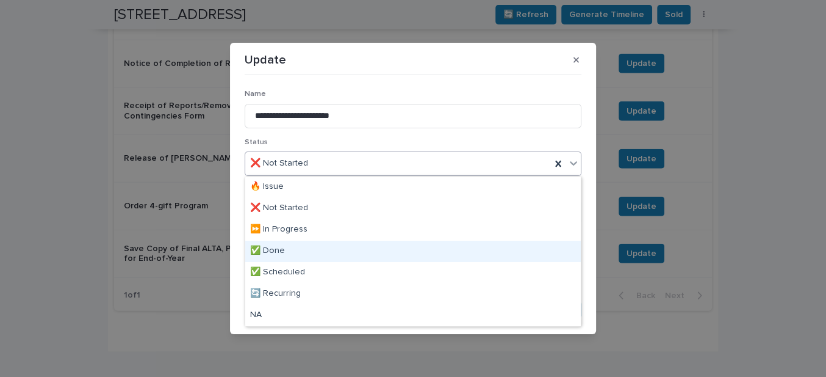
click at [270, 247] on div "✅ Done" at bounding box center [413, 250] width 336 height 21
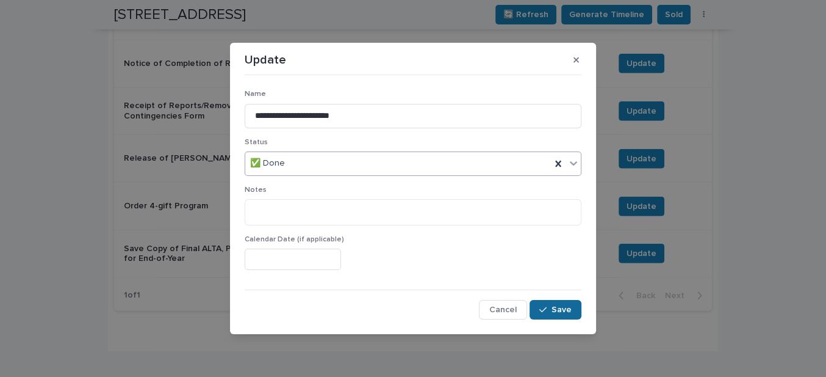
click at [565, 311] on span "Save" at bounding box center [562, 309] width 20 height 9
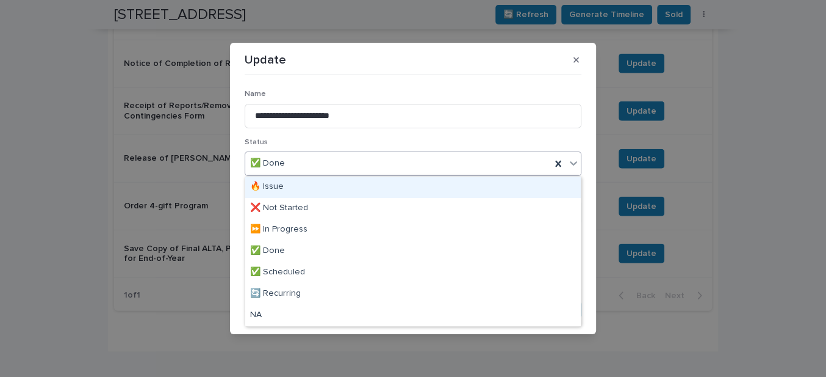
click at [574, 163] on icon at bounding box center [573, 163] width 7 height 4
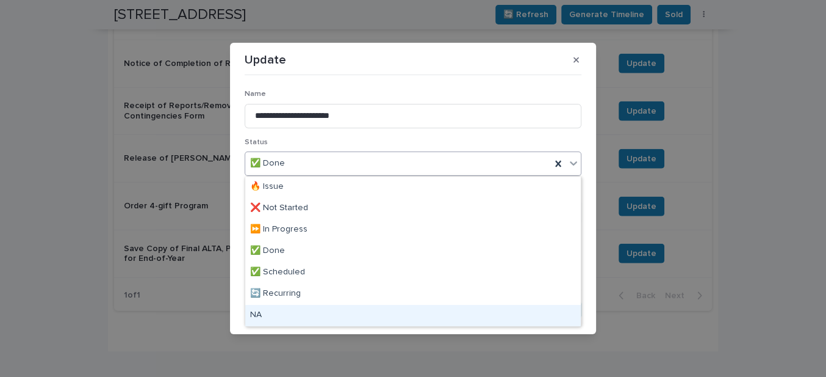
click at [259, 315] on div "NA" at bounding box center [413, 315] width 336 height 21
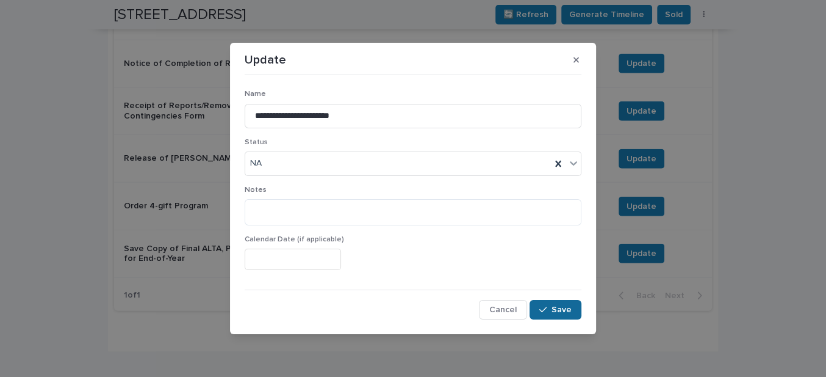
click at [548, 305] on div "button" at bounding box center [546, 309] width 12 height 9
click at [506, 307] on span "Cancel" at bounding box center [503, 309] width 27 height 9
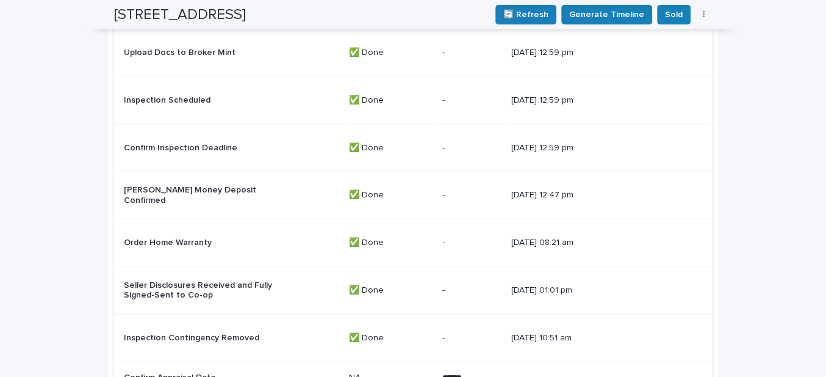
scroll to position [1728, 0]
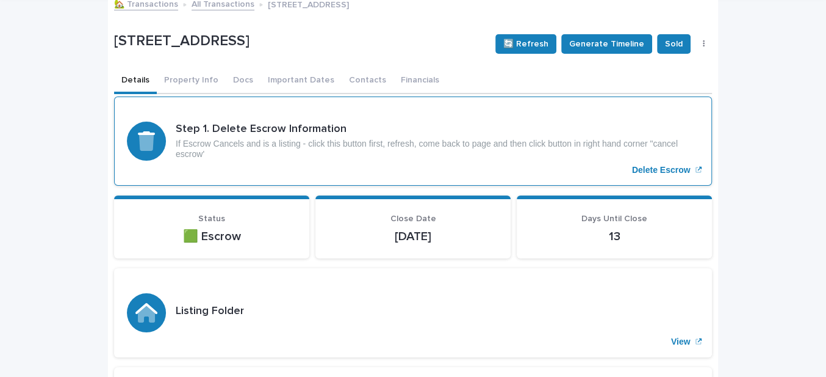
scroll to position [55, 0]
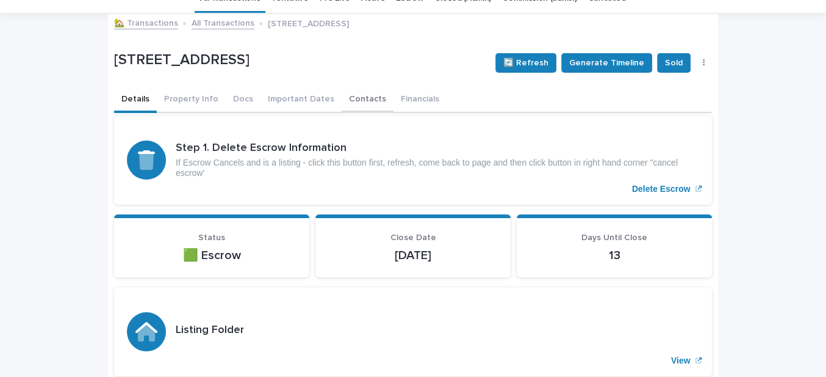
click at [347, 97] on button "Contacts" at bounding box center [368, 100] width 52 height 26
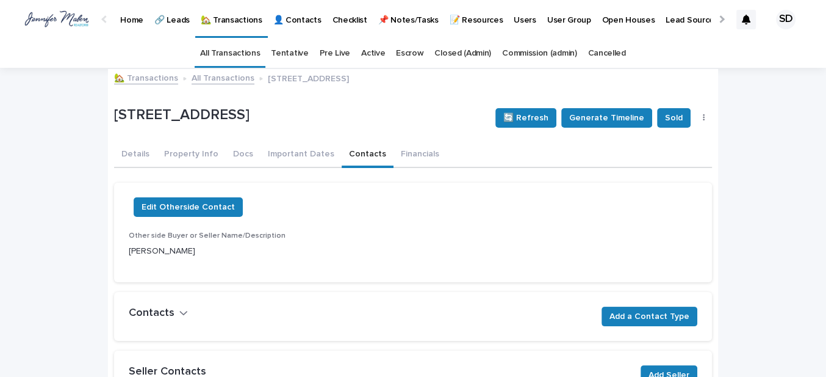
click at [139, 81] on link "🏡 Transactions" at bounding box center [146, 77] width 64 height 14
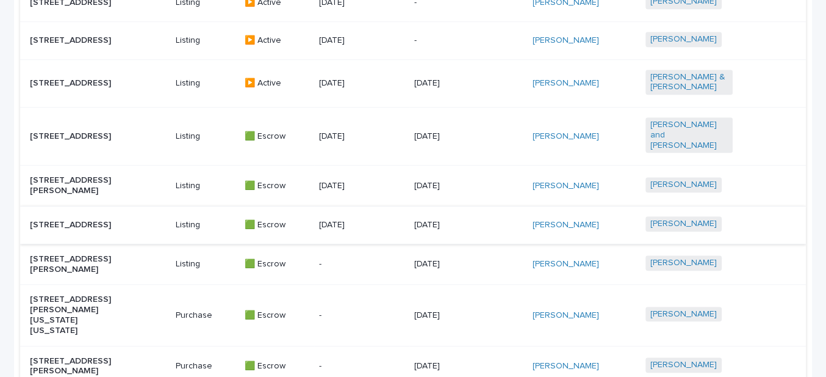
scroll to position [769, 0]
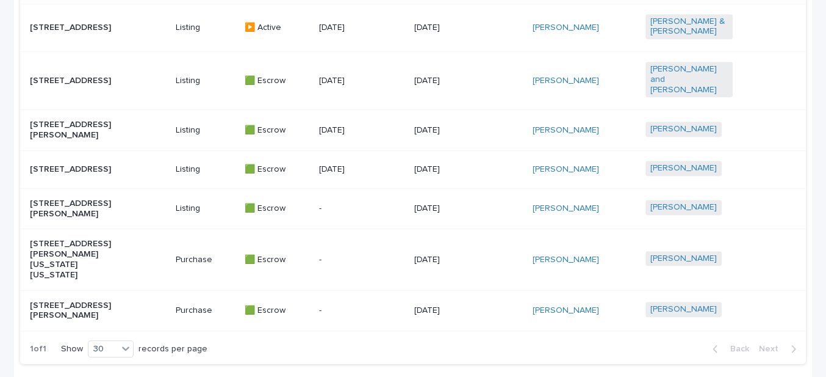
click at [56, 175] on p "[STREET_ADDRESS]" at bounding box center [73, 169] width 87 height 10
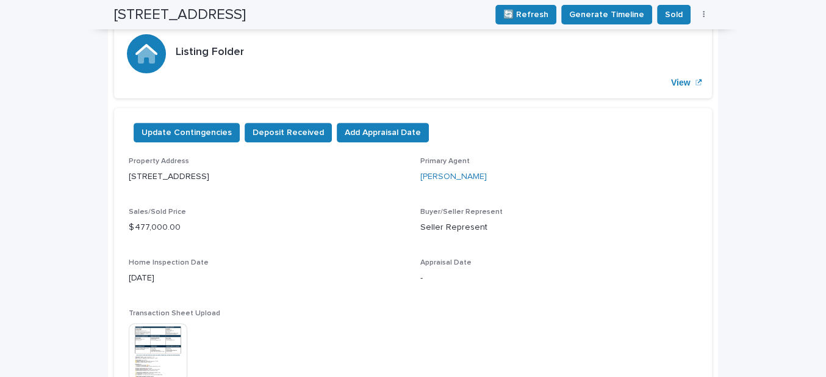
scroll to position [277, 0]
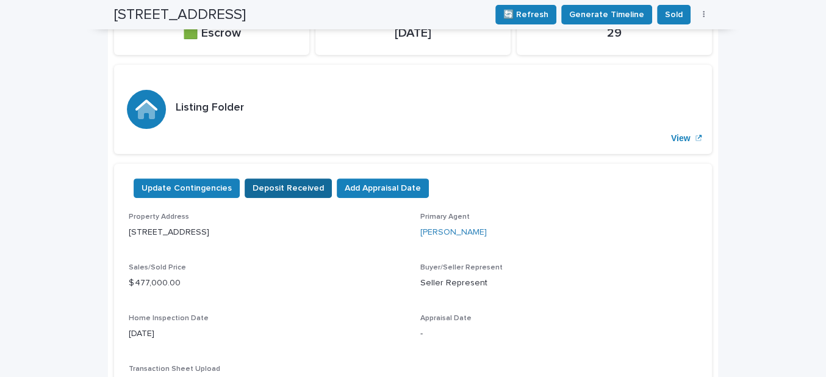
click at [270, 189] on span "Deposit Received" at bounding box center [288, 188] width 71 height 12
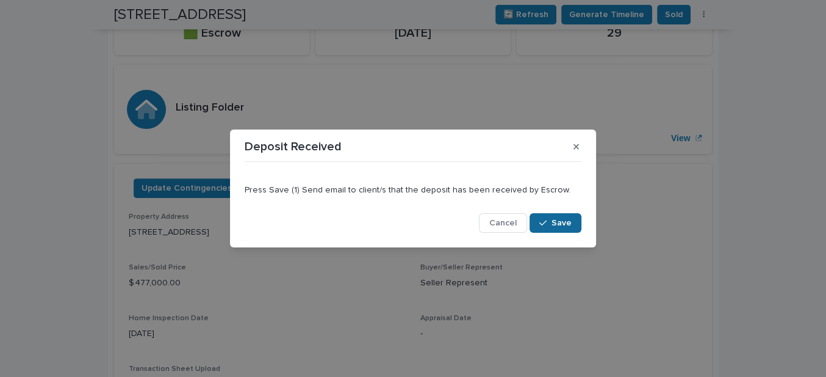
click at [563, 221] on span "Save" at bounding box center [562, 223] width 20 height 9
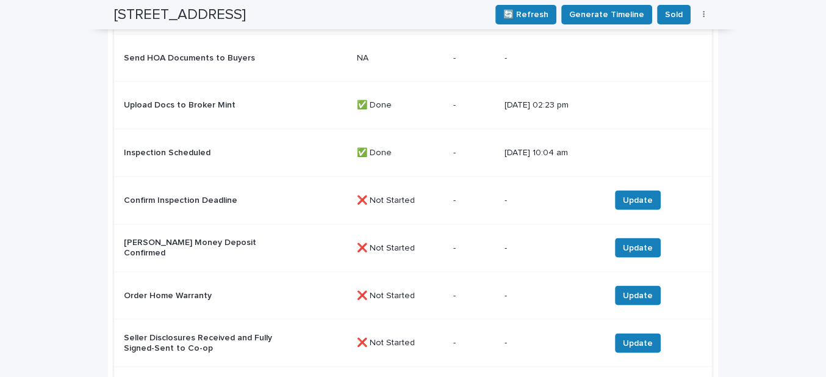
scroll to position [1776, 0]
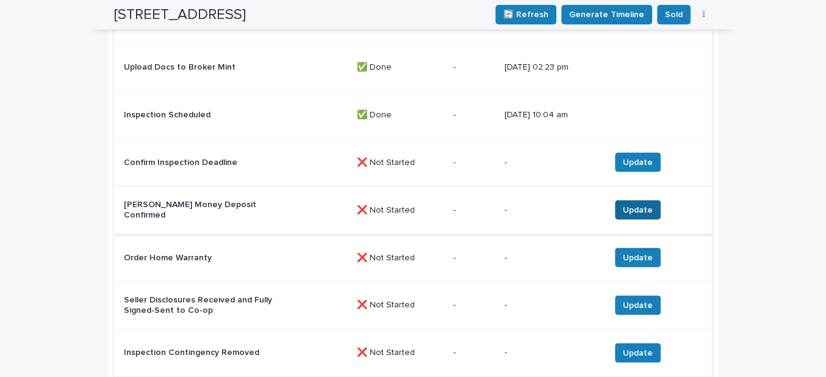
click at [633, 205] on span "Update" at bounding box center [638, 209] width 30 height 12
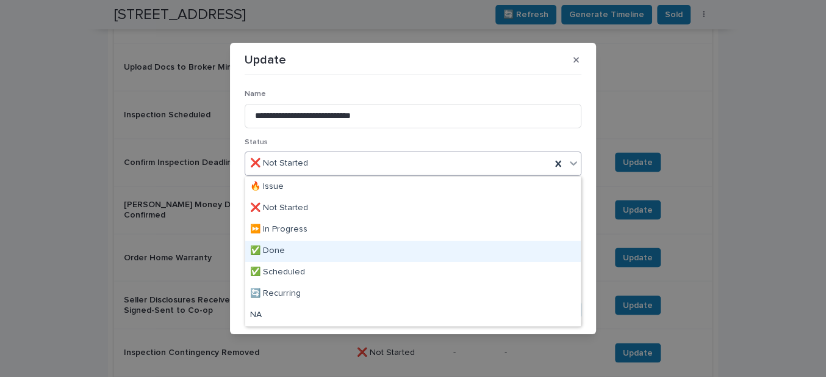
click at [276, 250] on div "✅ Done" at bounding box center [413, 250] width 336 height 21
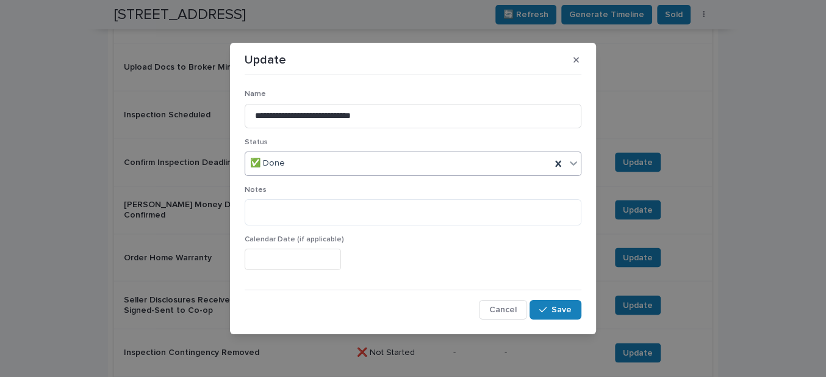
drag, startPoint x: 562, startPoint y: 316, endPoint x: 358, endPoint y: 283, distance: 206.5
click at [561, 314] on button "Save" at bounding box center [556, 310] width 52 height 20
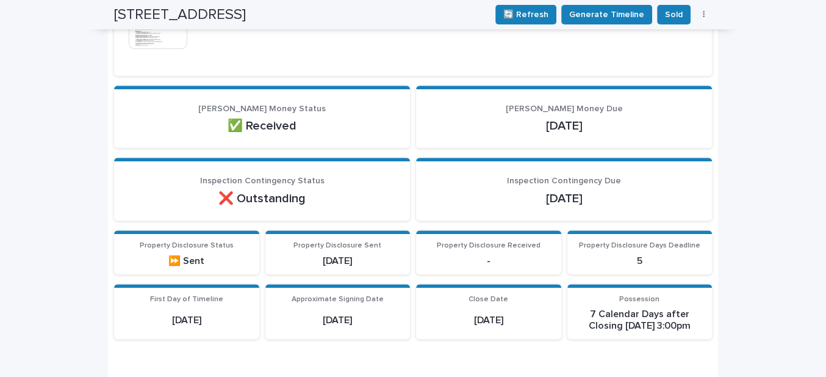
scroll to position [610, 0]
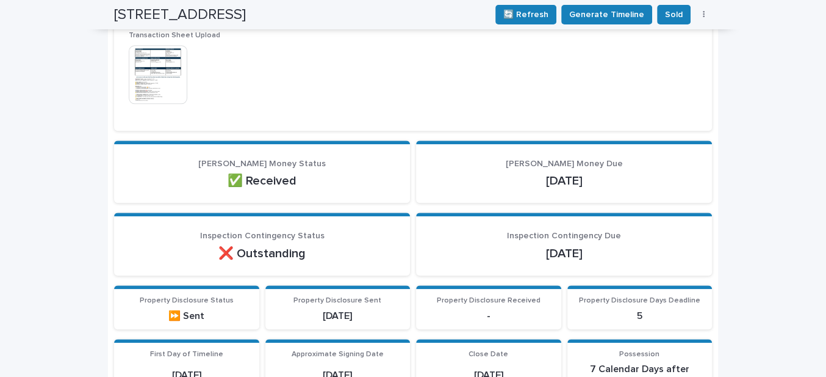
click at [161, 81] on img at bounding box center [158, 74] width 59 height 59
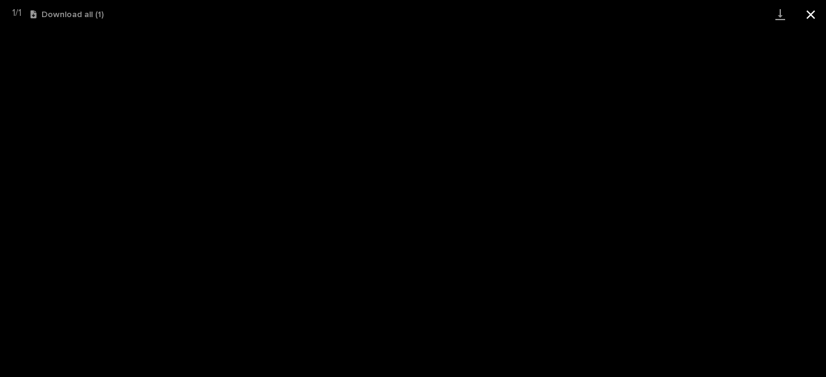
click at [809, 12] on button "Close gallery" at bounding box center [811, 14] width 31 height 29
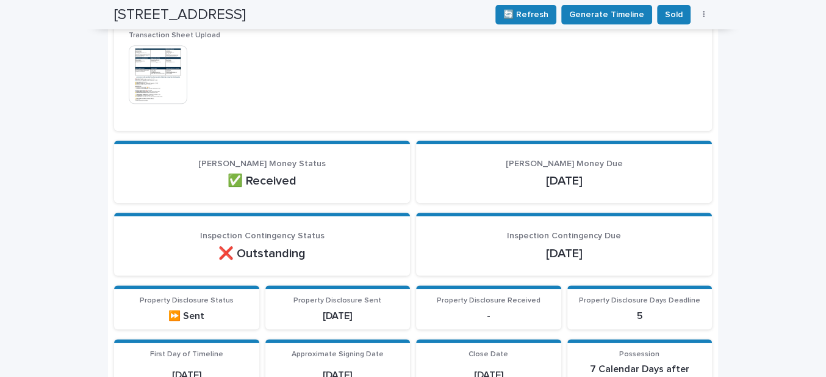
click at [134, 81] on img at bounding box center [158, 74] width 59 height 59
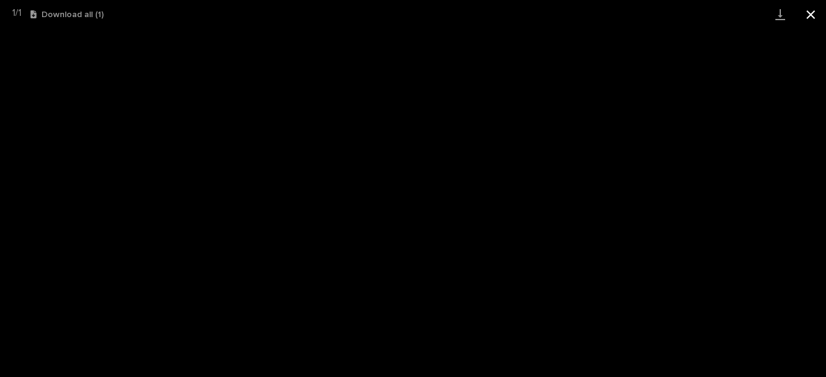
click at [813, 9] on button "Close gallery" at bounding box center [811, 14] width 31 height 29
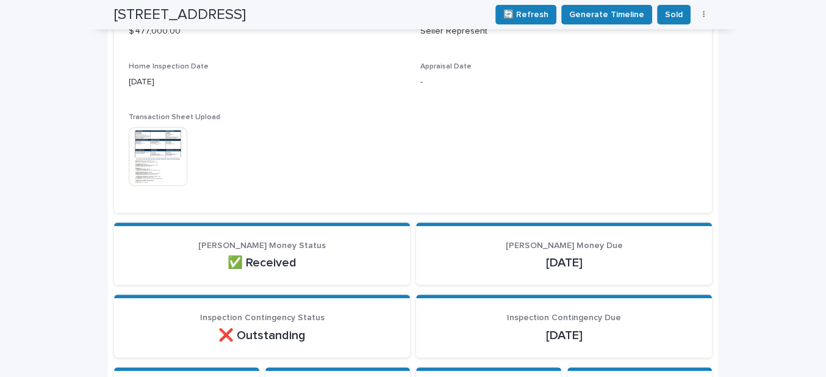
scroll to position [388, 0]
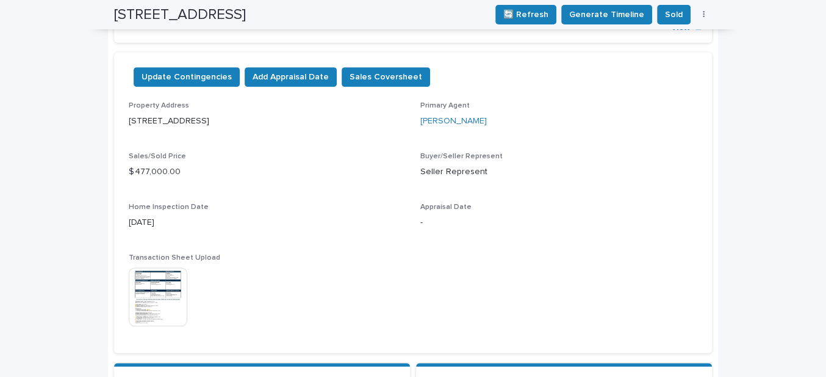
click at [168, 292] on img at bounding box center [158, 296] width 59 height 59
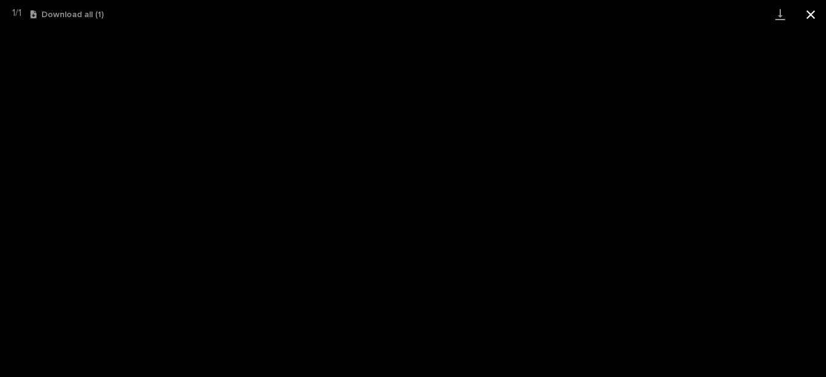
click at [806, 13] on button "Close gallery" at bounding box center [811, 14] width 31 height 29
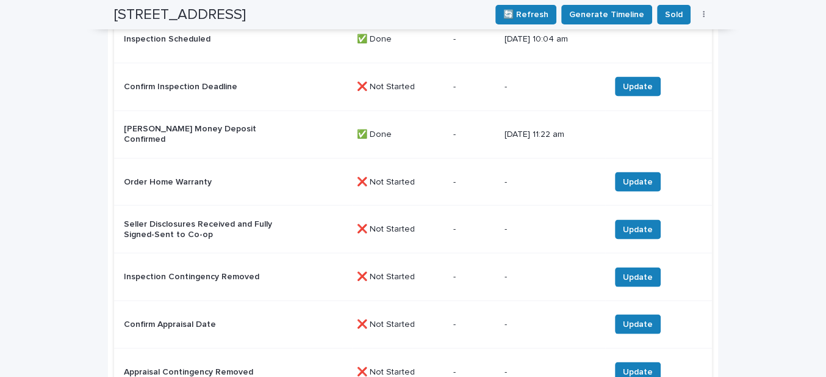
scroll to position [1886, 0]
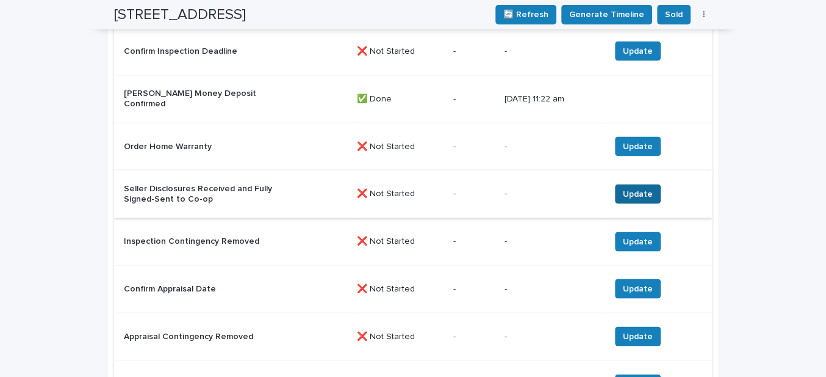
click at [632, 189] on span "Update" at bounding box center [638, 194] width 30 height 12
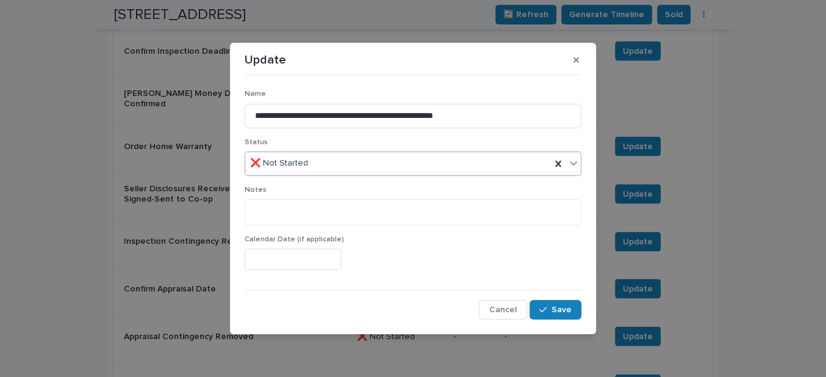
click at [333, 165] on div "❌ Not Started" at bounding box center [398, 163] width 306 height 20
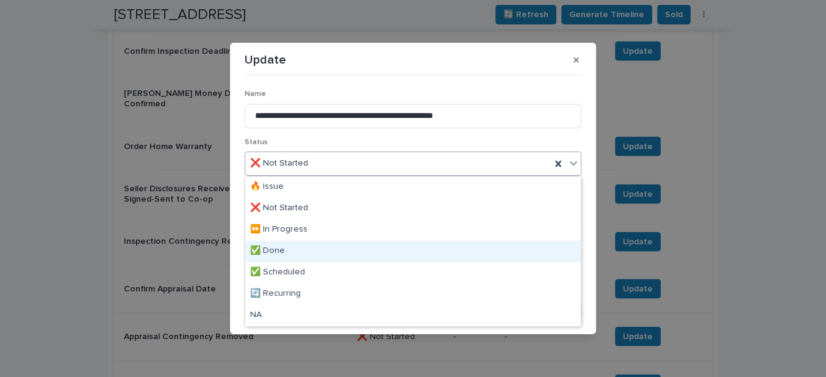
click at [300, 247] on div "✅ Done" at bounding box center [413, 250] width 336 height 21
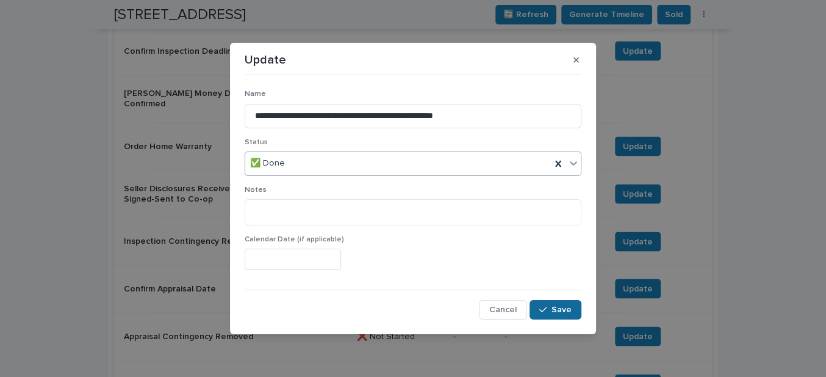
click at [559, 308] on span "Save" at bounding box center [562, 309] width 20 height 9
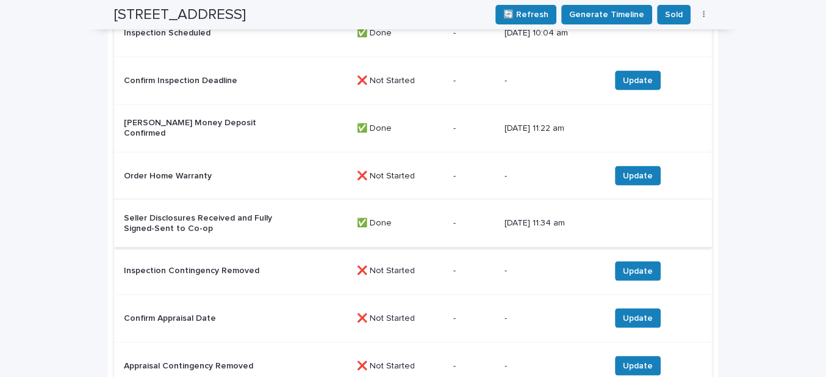
scroll to position [1831, 0]
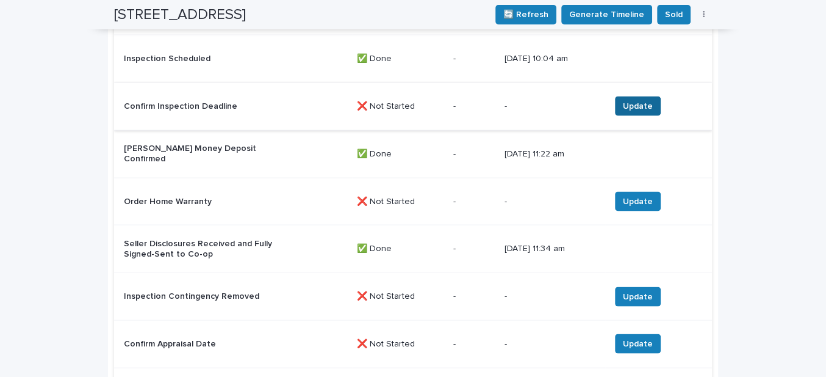
click at [635, 102] on span "Update" at bounding box center [638, 106] width 30 height 12
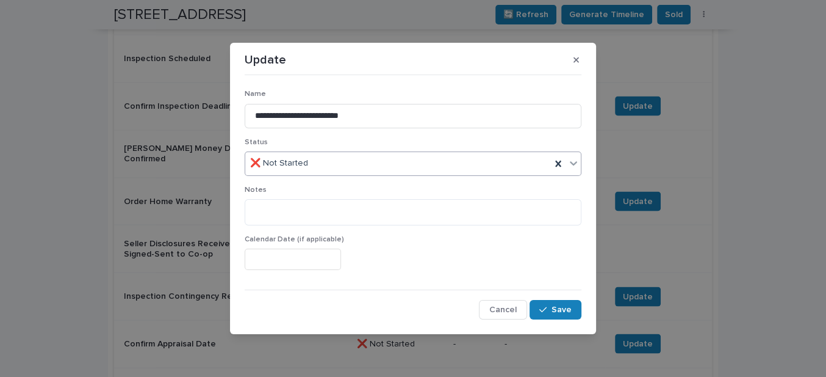
click at [322, 167] on div "❌ Not Started" at bounding box center [398, 163] width 306 height 20
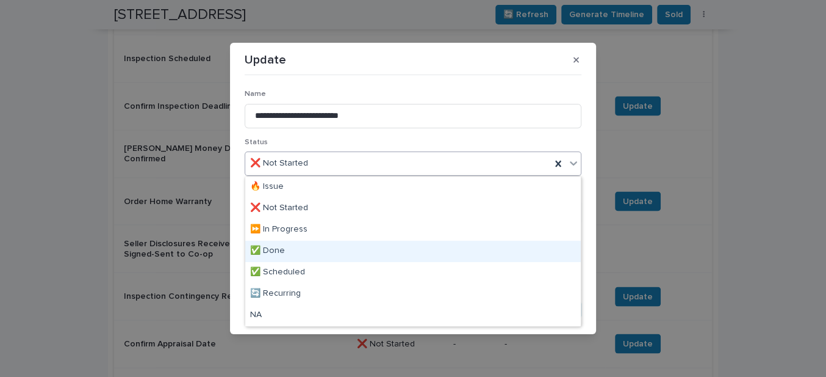
click at [295, 255] on div "✅ Done" at bounding box center [413, 250] width 336 height 21
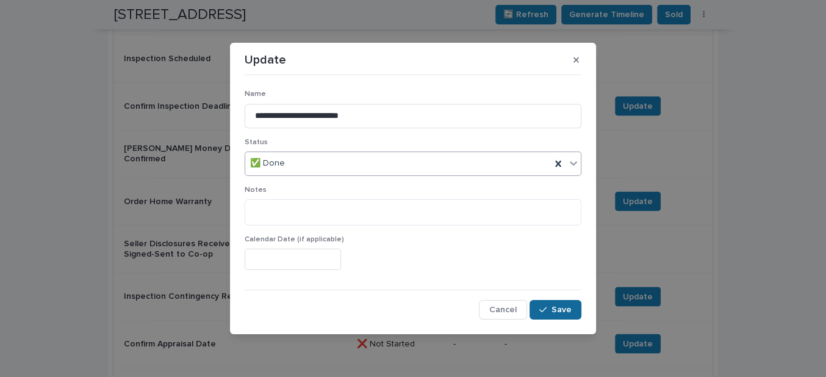
click at [551, 308] on div "button" at bounding box center [546, 309] width 12 height 9
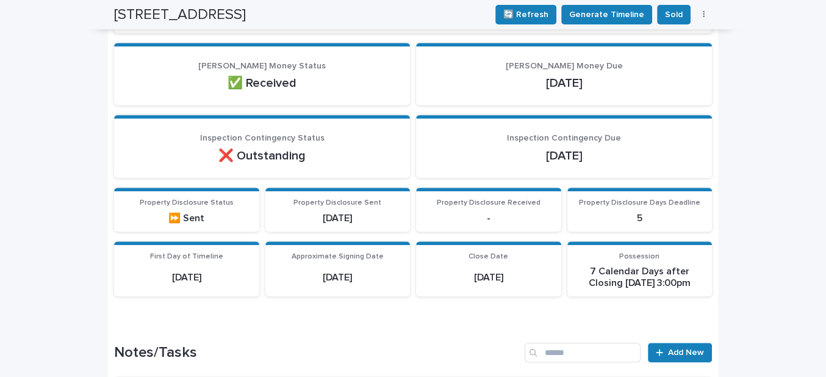
scroll to position [499, 0]
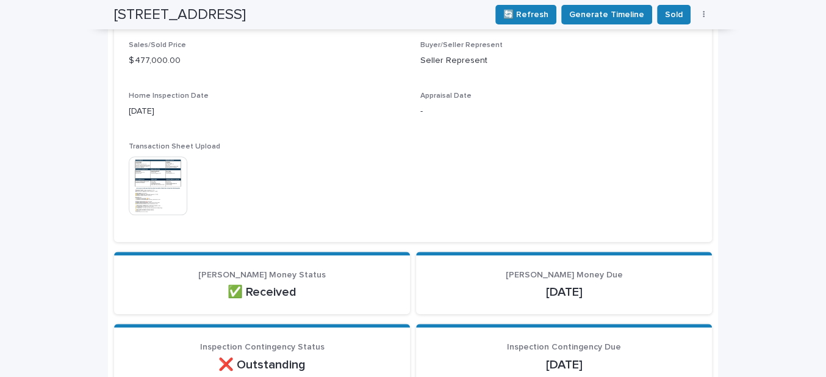
click at [144, 175] on img at bounding box center [158, 185] width 59 height 59
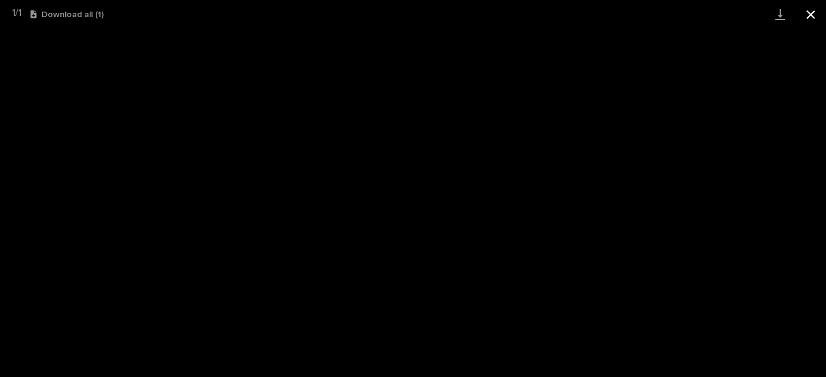
drag, startPoint x: 817, startPoint y: 13, endPoint x: 807, endPoint y: 19, distance: 12.0
click at [817, 13] on button "Close gallery" at bounding box center [811, 14] width 31 height 29
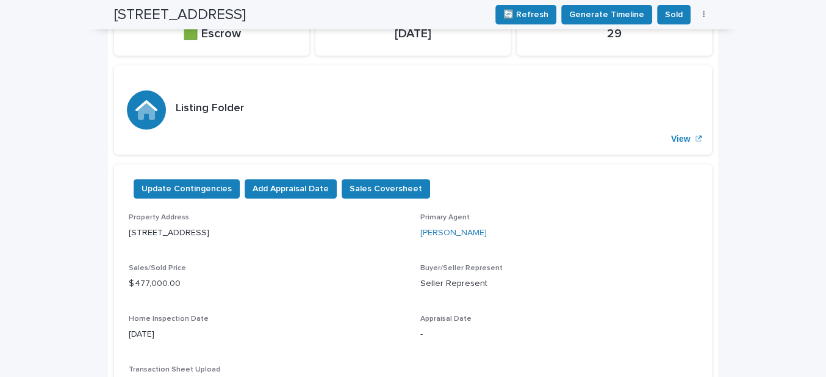
scroll to position [0, 0]
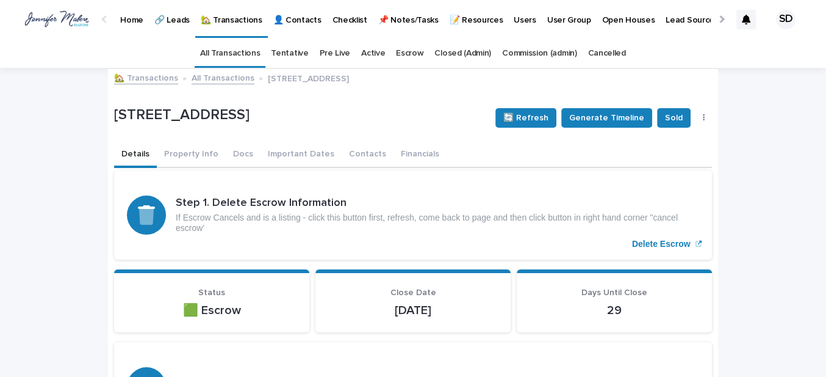
click at [140, 78] on link "🏡 Transactions" at bounding box center [146, 77] width 64 height 14
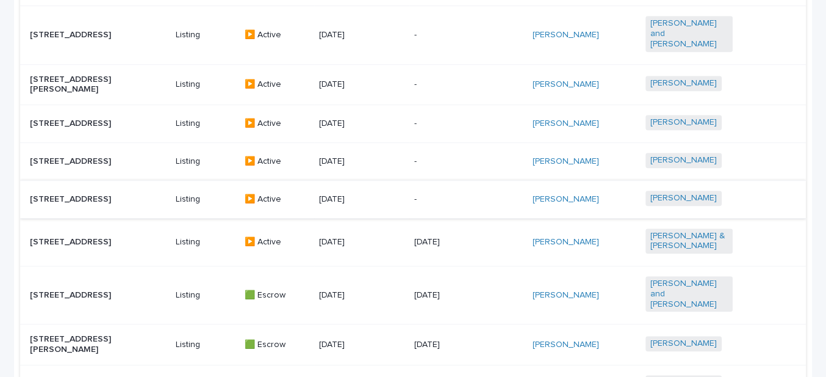
scroll to position [665, 0]
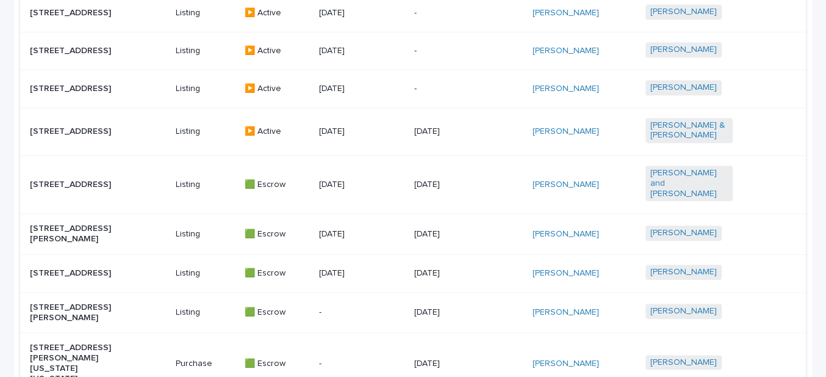
click at [67, 130] on p "[STREET_ADDRESS]" at bounding box center [73, 131] width 87 height 10
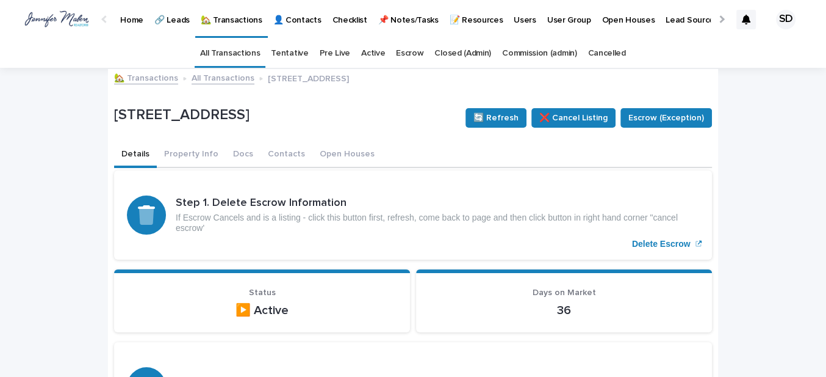
click at [140, 75] on link "🏡 Transactions" at bounding box center [146, 77] width 64 height 14
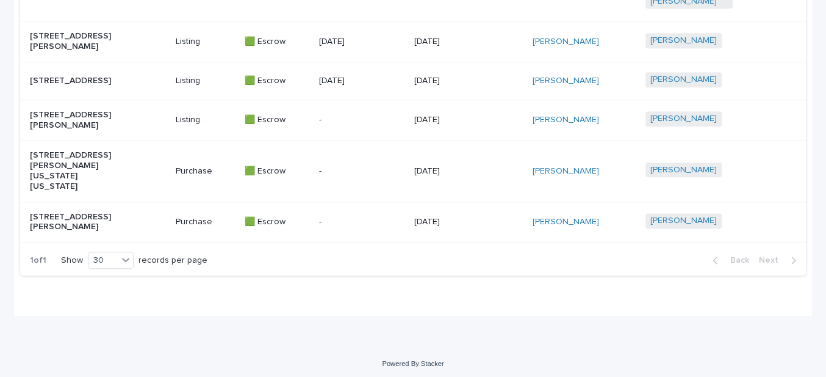
scroll to position [880, 0]
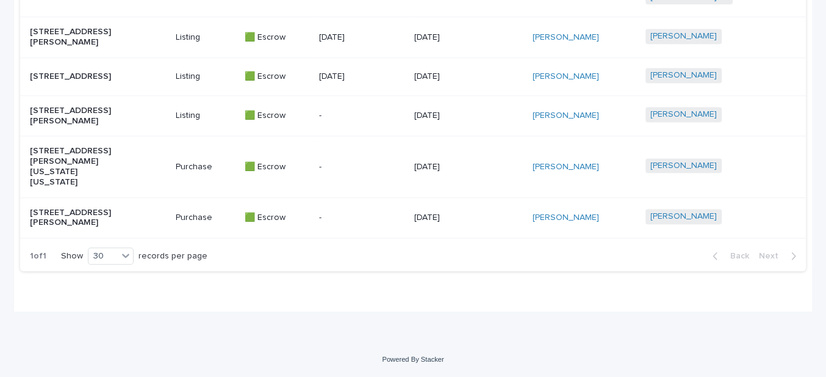
click at [50, 208] on p "[STREET_ADDRESS][PERSON_NAME]" at bounding box center [73, 218] width 87 height 21
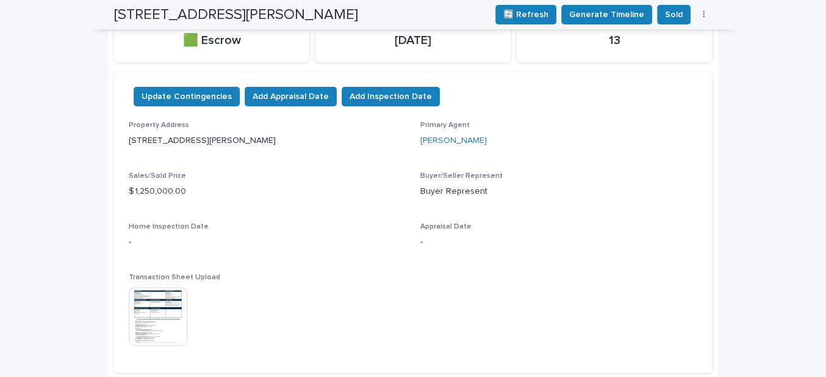
scroll to position [96, 0]
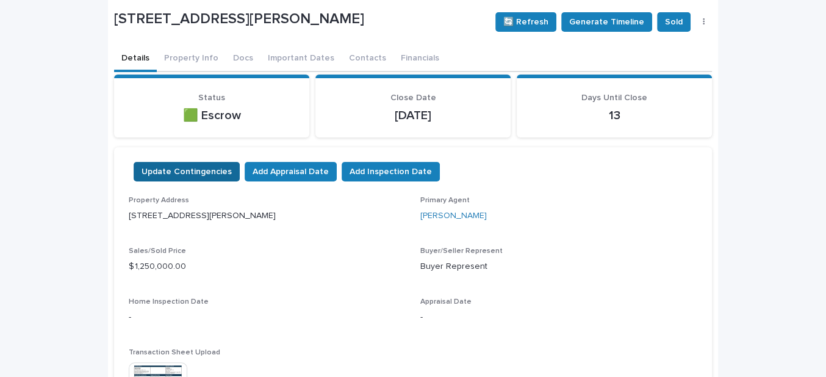
click at [161, 170] on span "Update Contingencies" at bounding box center [187, 171] width 90 height 12
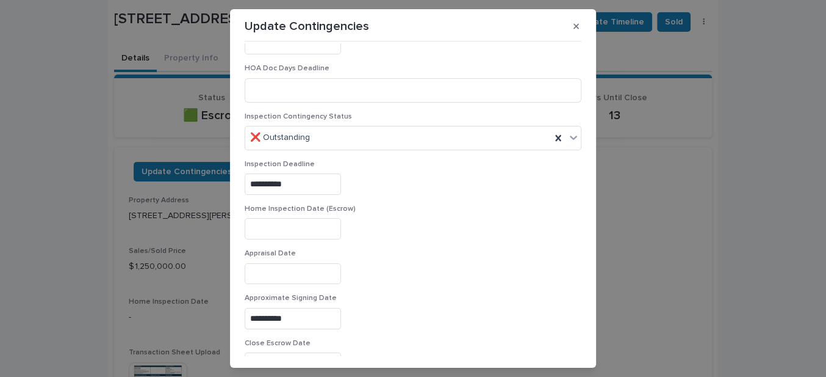
scroll to position [610, 0]
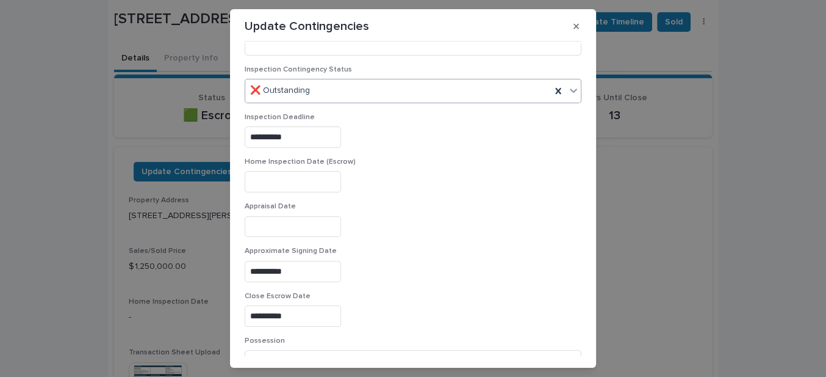
click at [334, 90] on div "❌ Outstanding" at bounding box center [398, 91] width 306 height 20
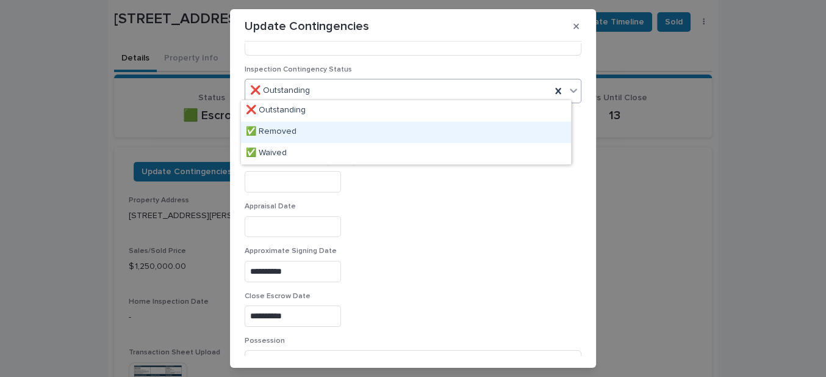
click at [294, 131] on div "✅ Removed" at bounding box center [406, 131] width 330 height 21
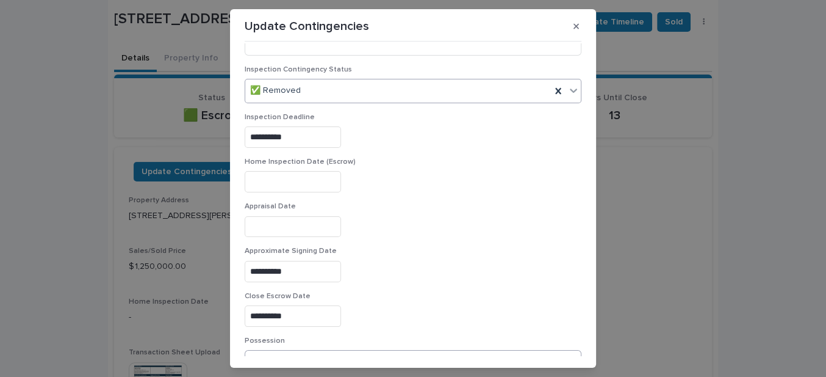
scroll to position [814, 0]
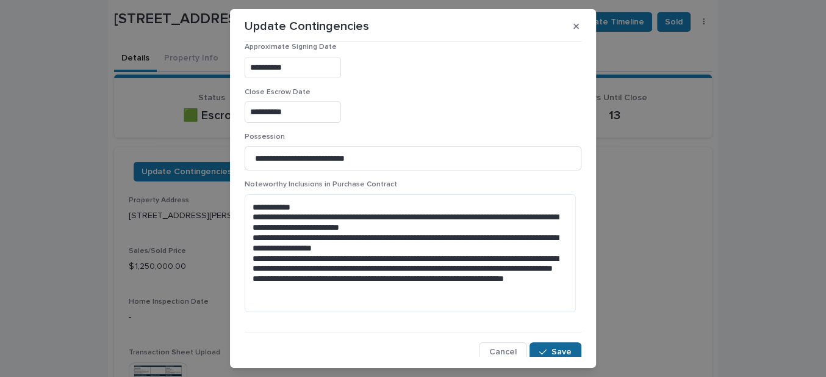
click at [552, 347] on span "Save" at bounding box center [562, 351] width 20 height 9
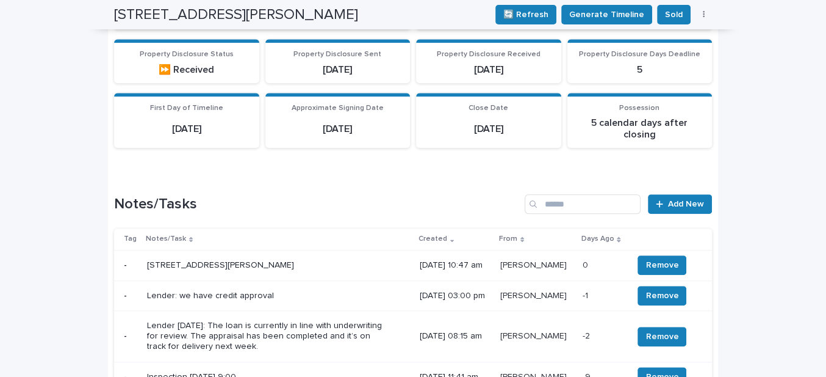
scroll to position [651, 0]
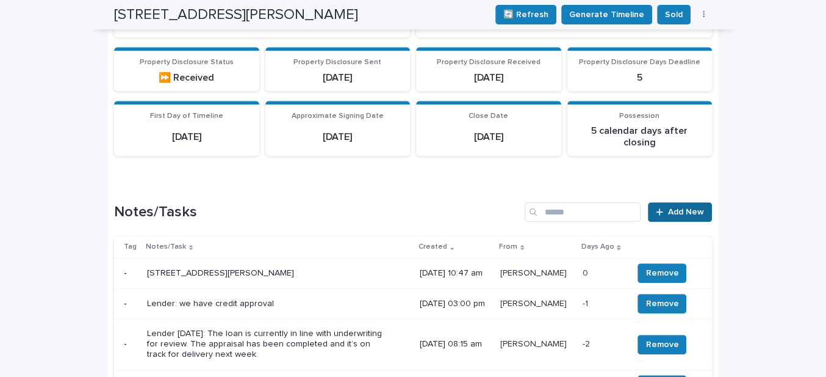
click at [675, 208] on span "Add New" at bounding box center [686, 212] width 36 height 9
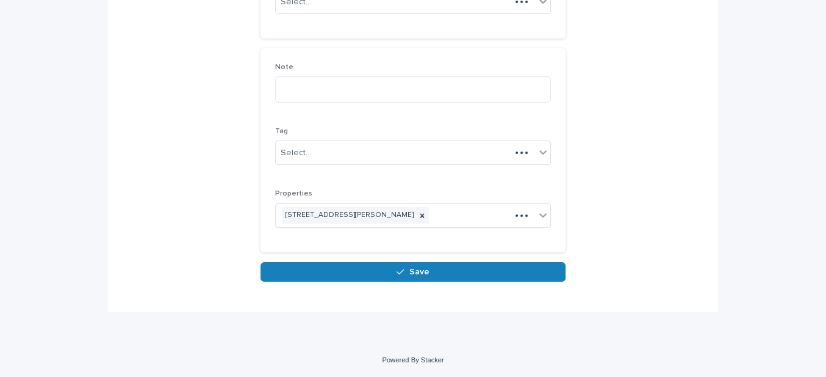
scroll to position [175, 0]
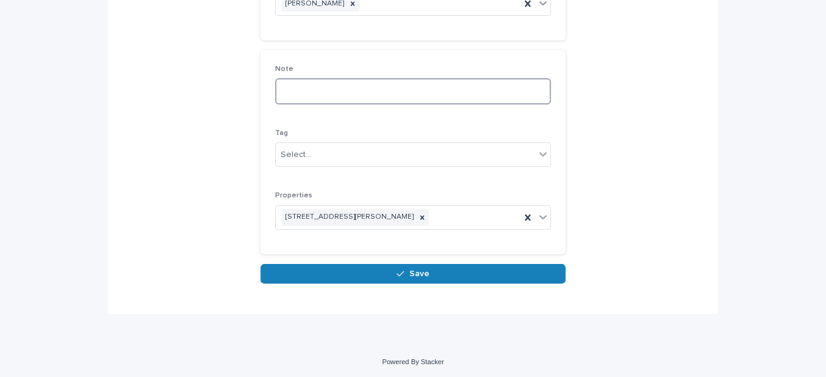
click at [289, 87] on textarea at bounding box center [413, 91] width 276 height 26
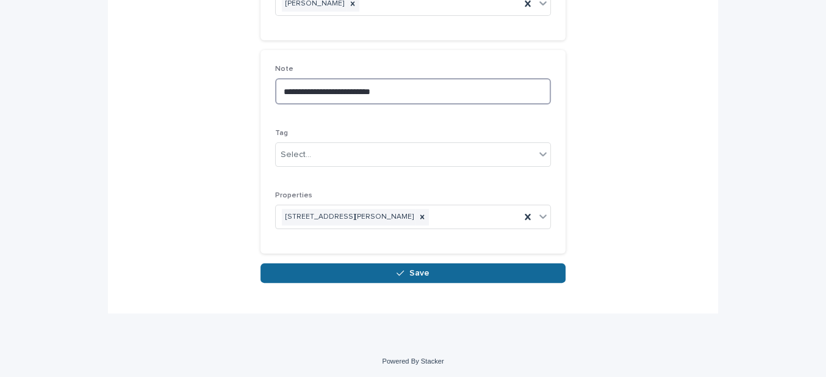
type textarea "**********"
click at [373, 272] on button "Save" at bounding box center [413, 273] width 305 height 20
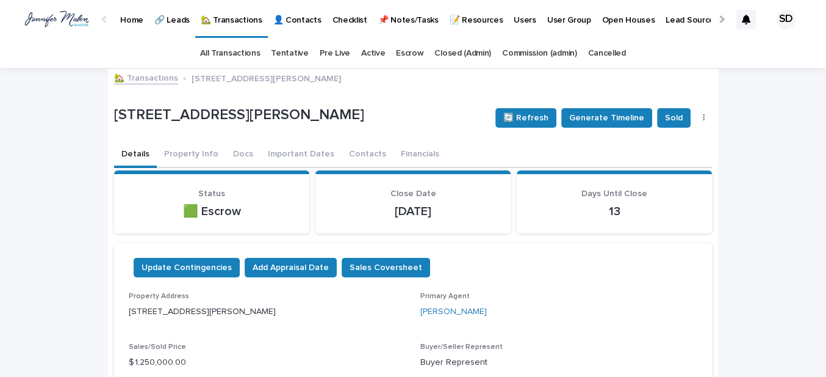
click at [137, 78] on link "🏡 Transactions" at bounding box center [146, 77] width 64 height 14
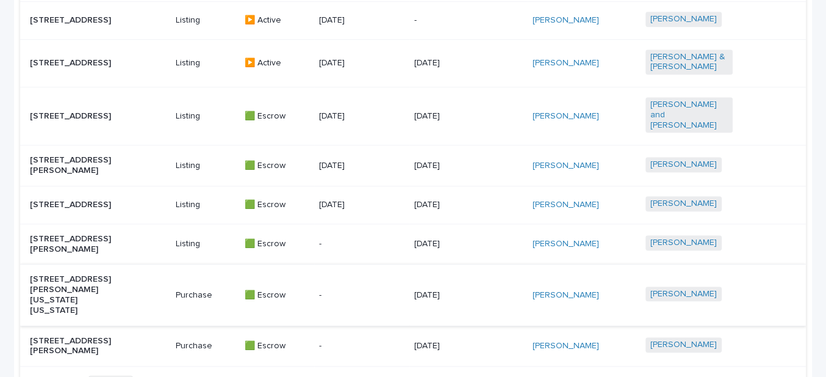
scroll to position [880, 0]
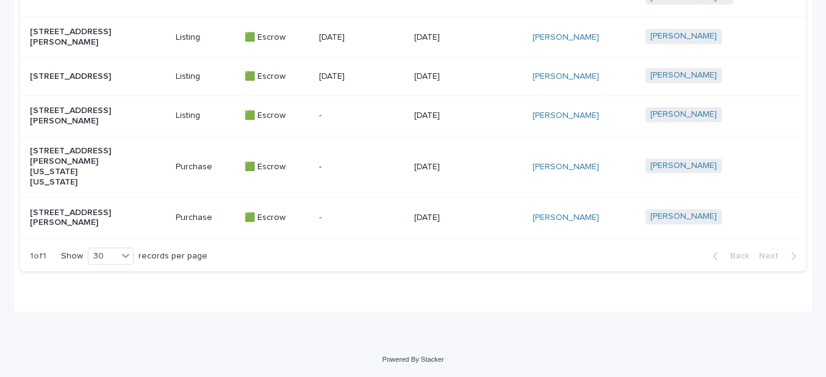
click at [87, 164] on p "[STREET_ADDRESS][PERSON_NAME][US_STATE][US_STATE]" at bounding box center [73, 166] width 87 height 41
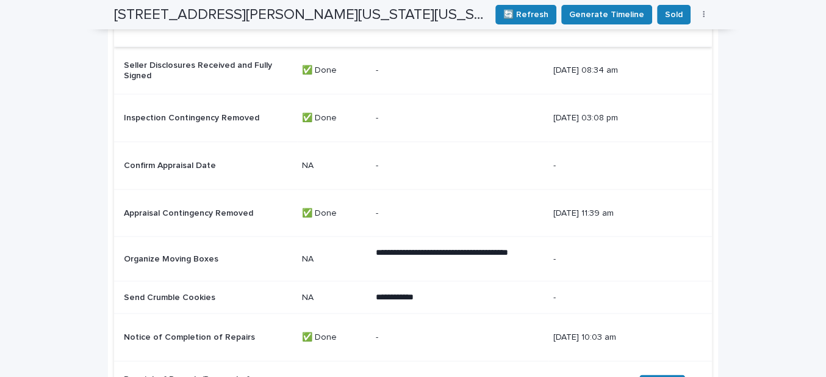
scroll to position [1664, 0]
